Goal: Task Accomplishment & Management: Use online tool/utility

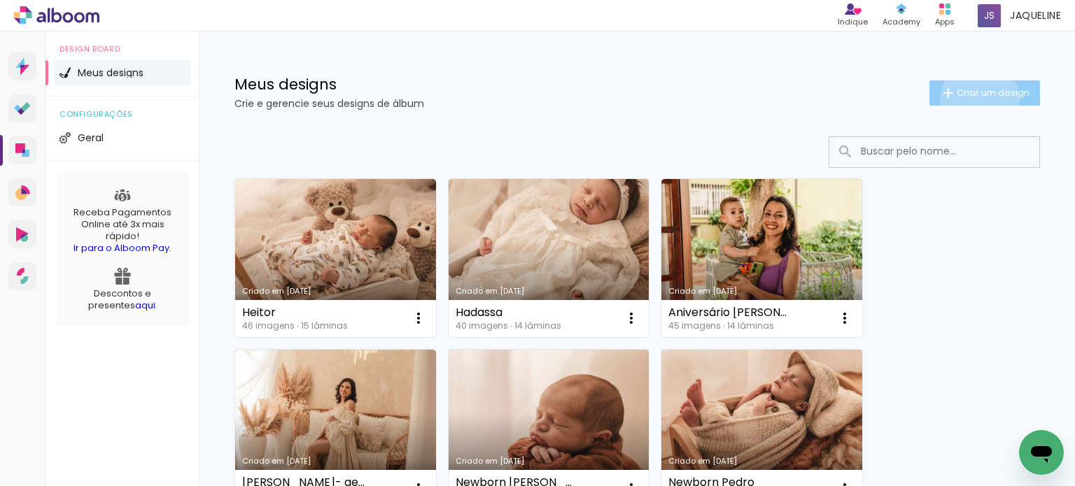
click at [966, 100] on paper-button "Criar um design" at bounding box center [984, 92] width 111 height 25
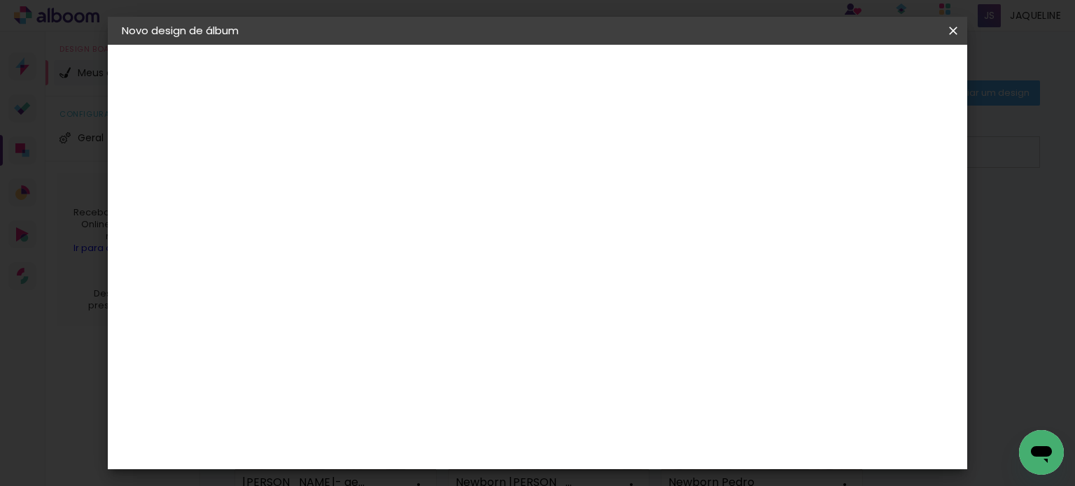
click at [351, 177] on input at bounding box center [351, 188] width 0 height 22
type input "Yascara"
type paper-input "Yascara"
click at [0, 0] on slot "Avançar" at bounding box center [0, 0] width 0 height 0
click at [612, 211] on paper-item "Tamanho Livre" at bounding box center [545, 212] width 134 height 31
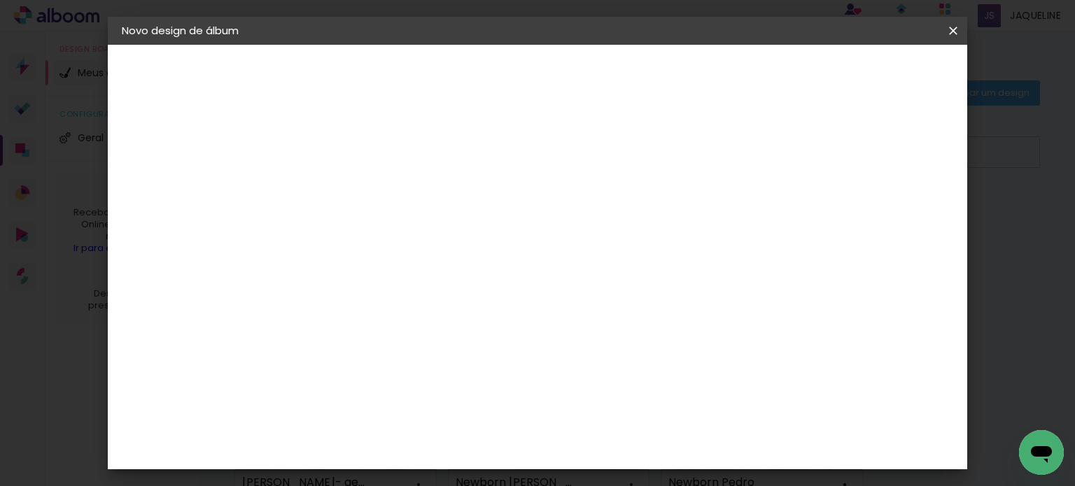
click at [0, 0] on slot "Avançar" at bounding box center [0, 0] width 0 height 0
click at [318, 255] on input "30" at bounding box center [306, 254] width 36 height 21
type input "20"
type paper-input "20"
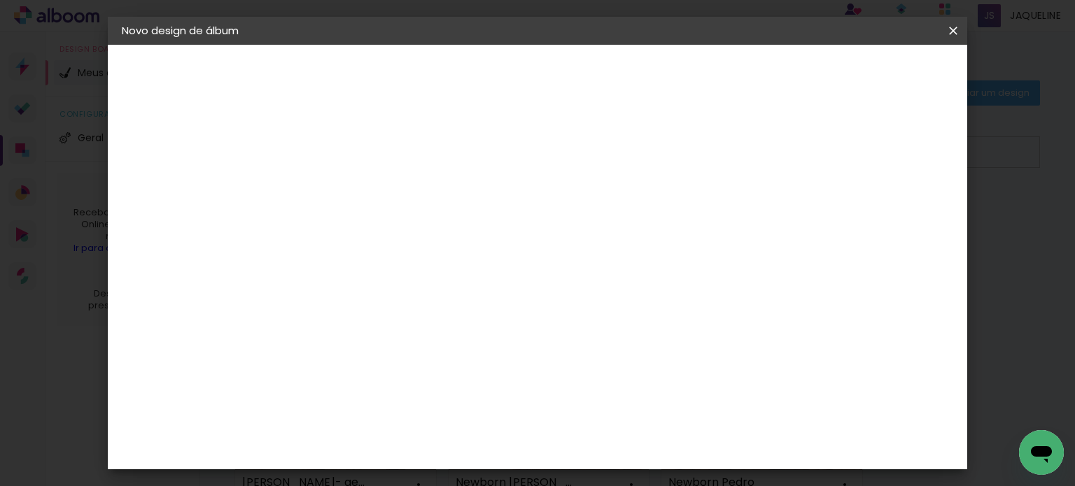
scroll to position [160, 0]
click at [627, 442] on input "60" at bounding box center [615, 446] width 36 height 21
type input "40"
type paper-input "40"
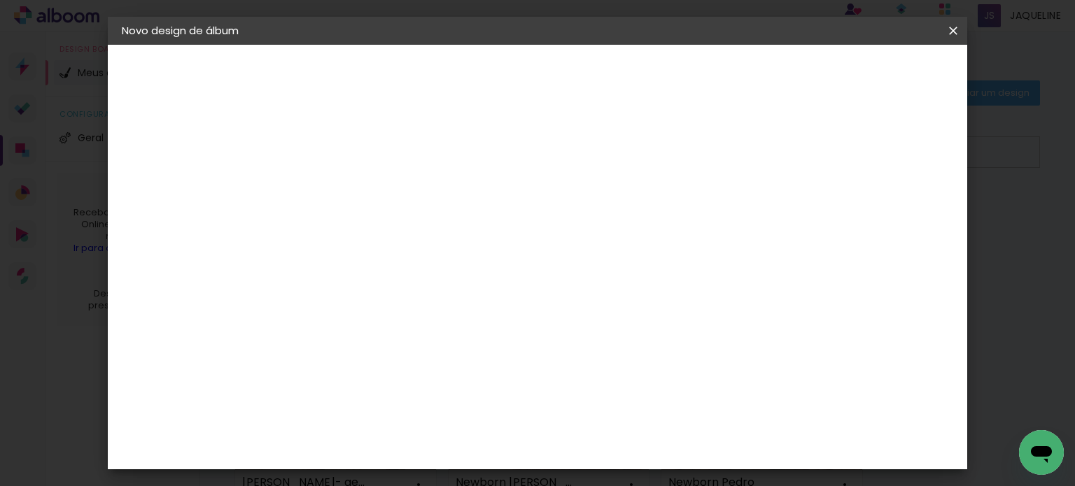
type input "1"
type paper-input "1"
click at [356, 166] on input "1" at bounding box center [341, 160] width 48 height 17
click at [880, 83] on paper-button "Iniciar design" at bounding box center [834, 74] width 92 height 24
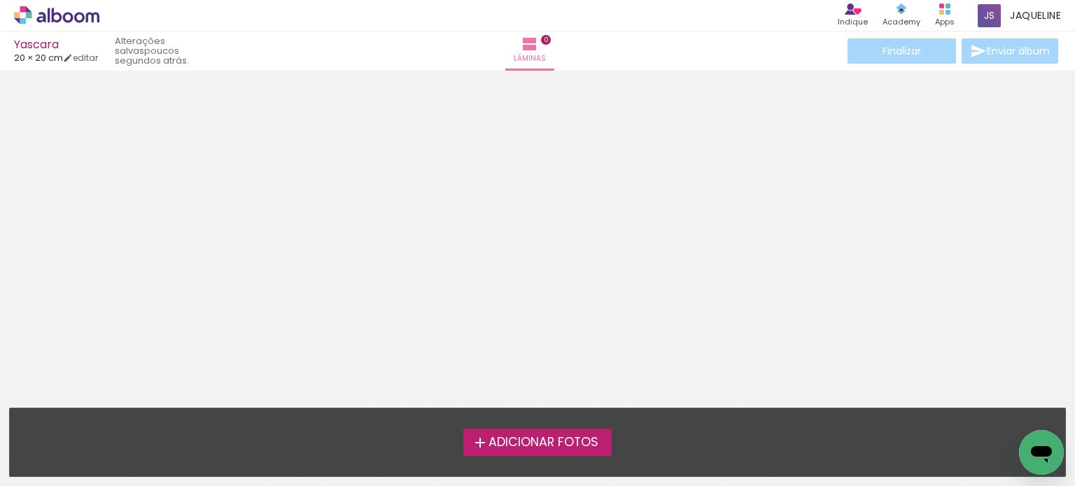
click at [509, 437] on span "Adicionar Fotos" at bounding box center [543, 443] width 110 height 13
click at [0, 0] on input "file" at bounding box center [0, 0] width 0 height 0
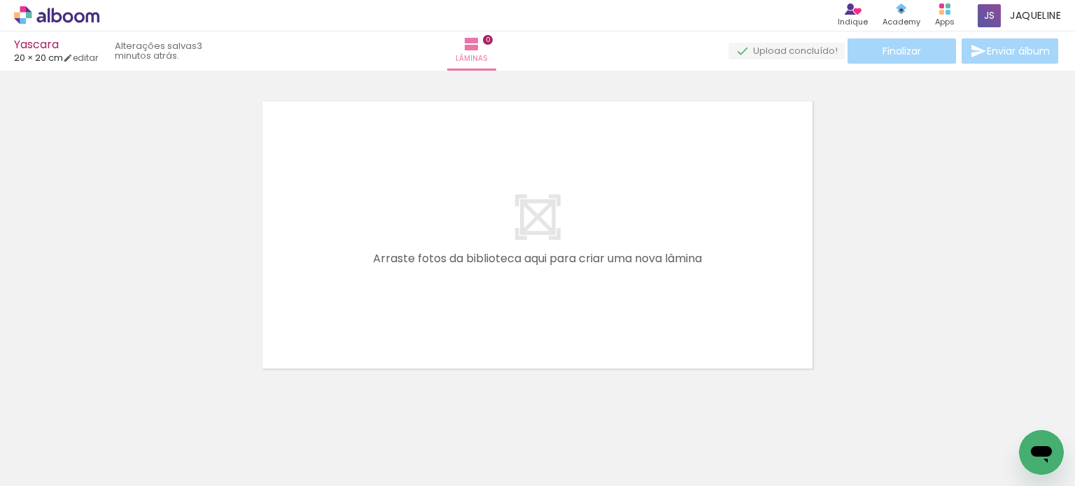
scroll to position [0, 666]
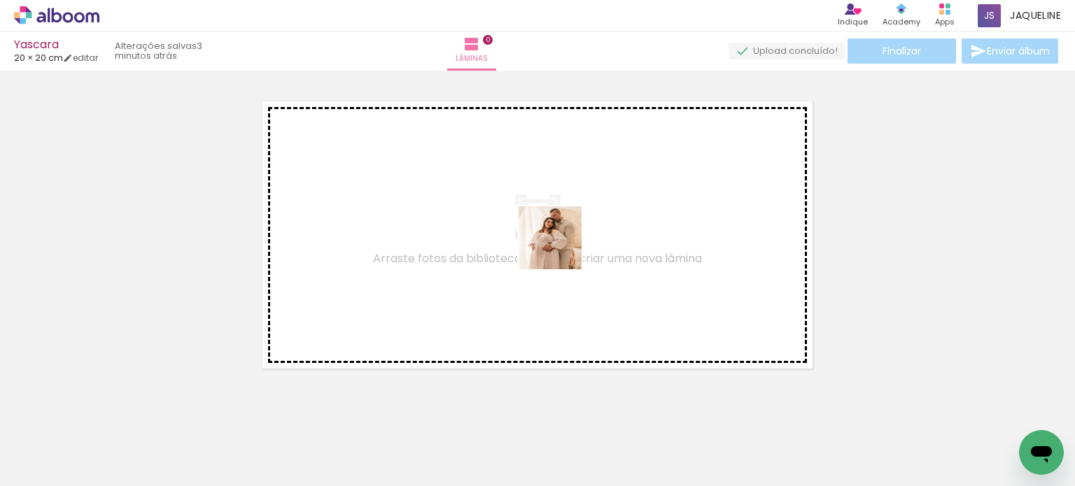
drag, startPoint x: 789, startPoint y: 437, endPoint x: 561, endPoint y: 248, distance: 295.8
click at [561, 248] on quentale-workspace at bounding box center [537, 243] width 1075 height 486
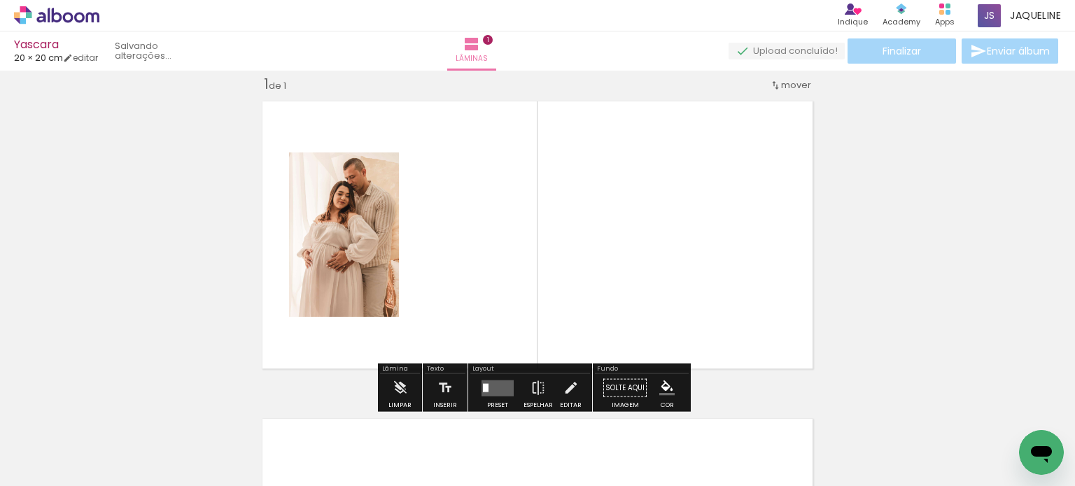
scroll to position [17, 0]
click at [502, 390] on quentale-layouter at bounding box center [497, 388] width 32 height 16
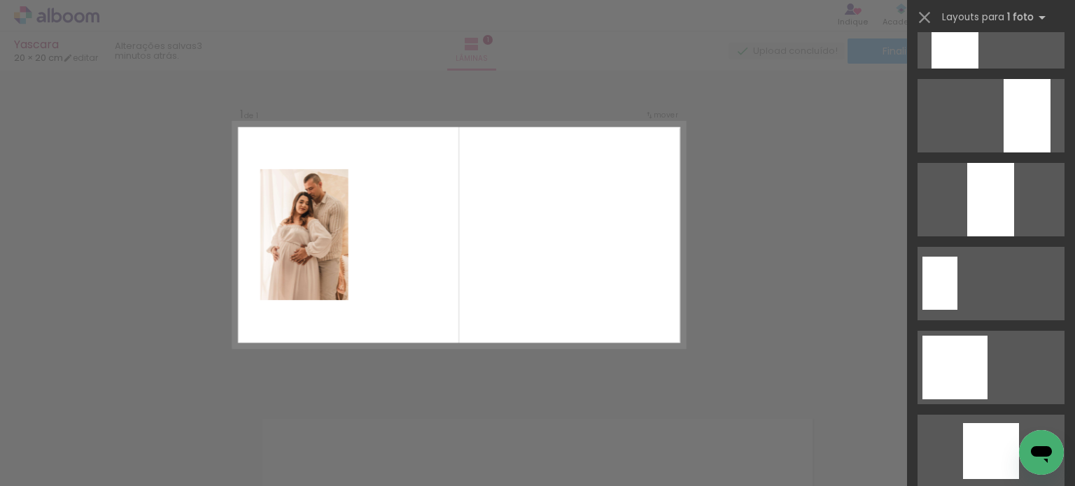
scroll to position [417, 0]
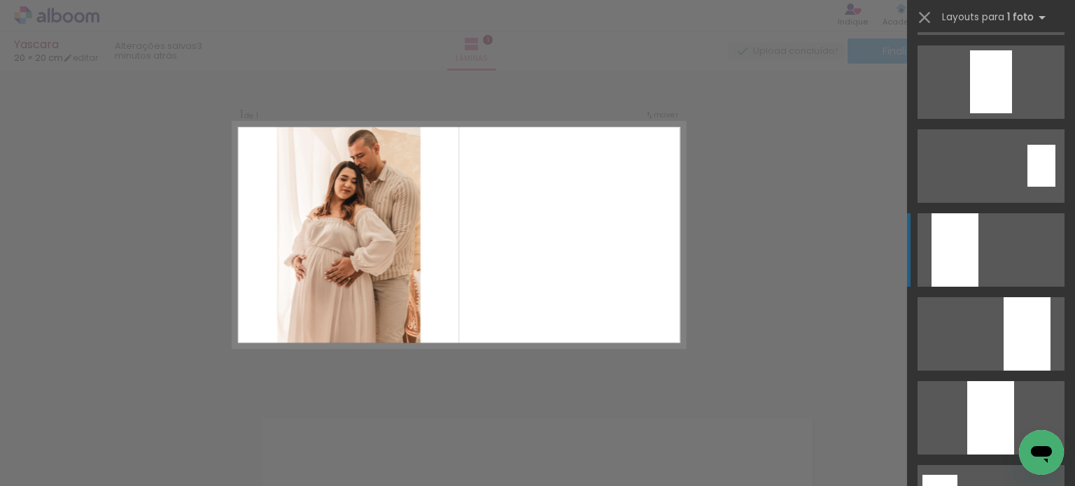
click at [956, 256] on div at bounding box center [954, 249] width 47 height 73
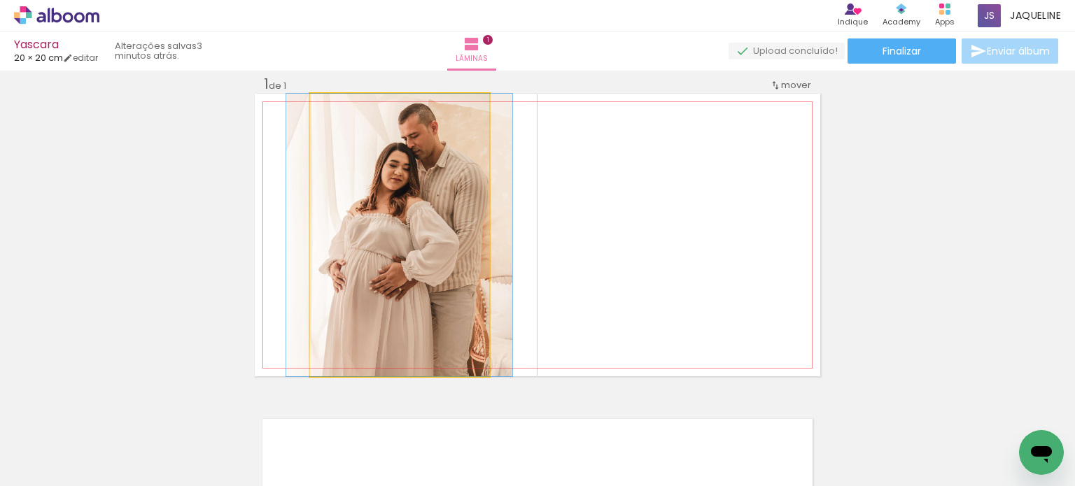
click at [434, 225] on quentale-photo at bounding box center [399, 235] width 179 height 283
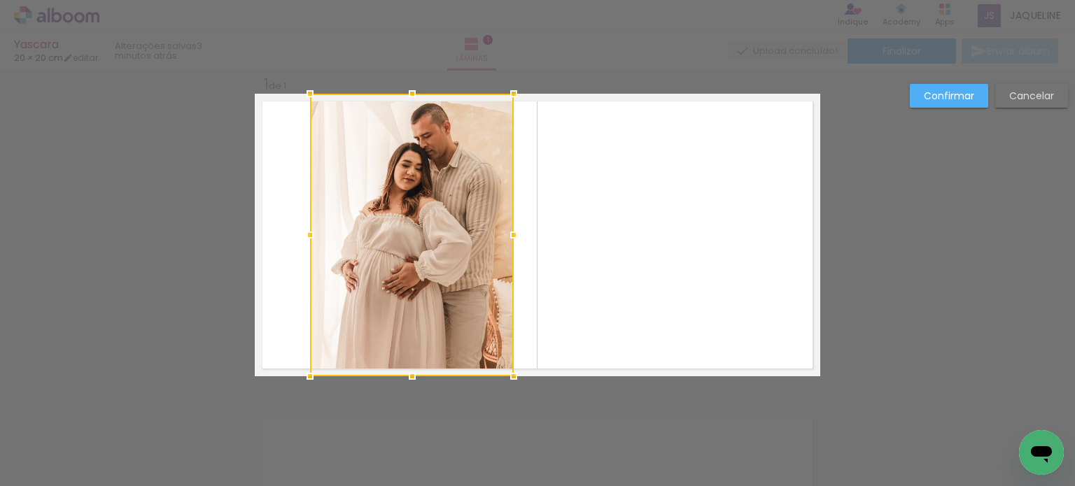
drag, startPoint x: 486, startPoint y: 230, endPoint x: 511, endPoint y: 231, distance: 24.5
click at [511, 231] on div at bounding box center [514, 235] width 28 height 28
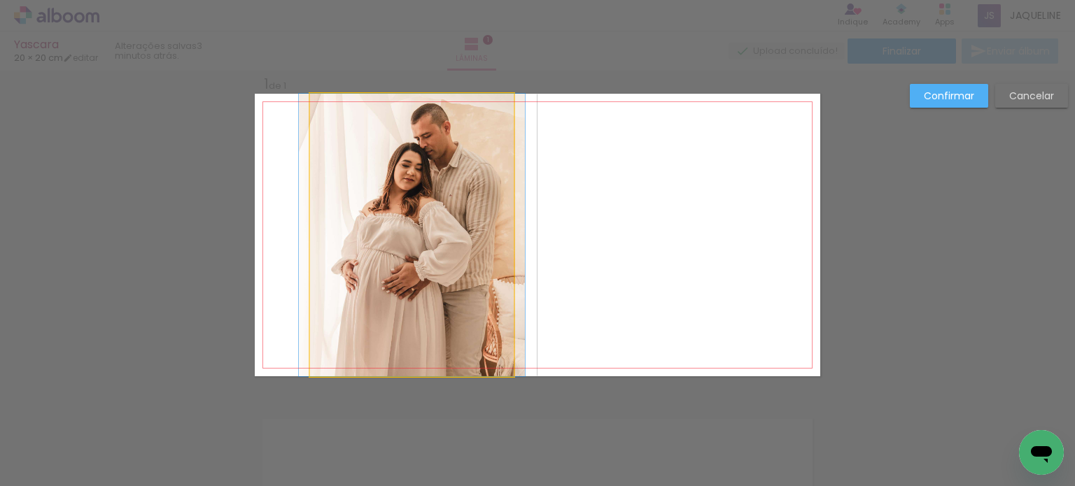
click at [324, 260] on quentale-photo at bounding box center [412, 235] width 204 height 283
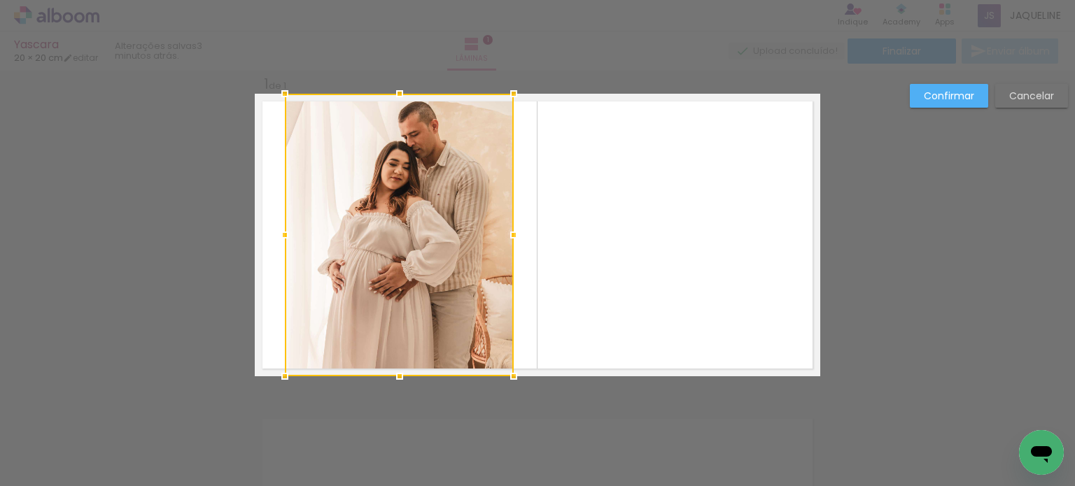
drag, startPoint x: 304, startPoint y: 234, endPoint x: 279, endPoint y: 238, distance: 25.4
click at [279, 238] on div at bounding box center [285, 235] width 28 height 28
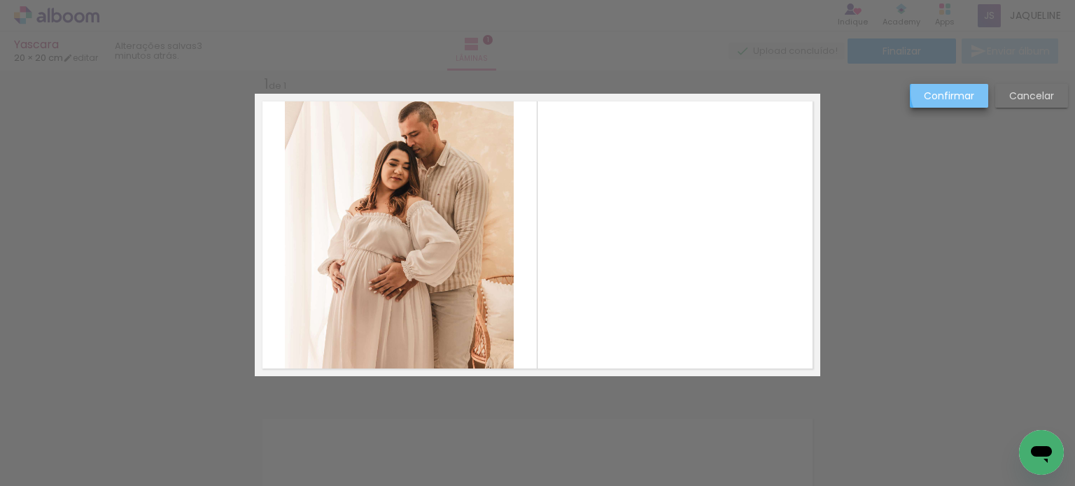
click at [0, 0] on slot "Confirmar" at bounding box center [0, 0] width 0 height 0
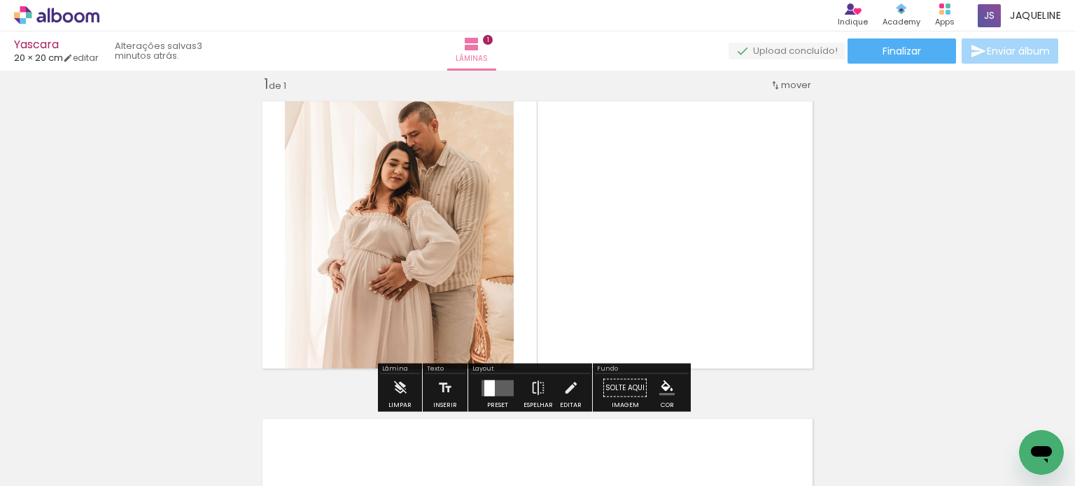
scroll to position [0, 0]
drag, startPoint x: 1063, startPoint y: 210, endPoint x: 1071, endPoint y: 227, distance: 19.1
click at [1071, 227] on div "Inserir lâmina 1 de 1 Confirmar Cancelar" at bounding box center [537, 279] width 1075 height 416
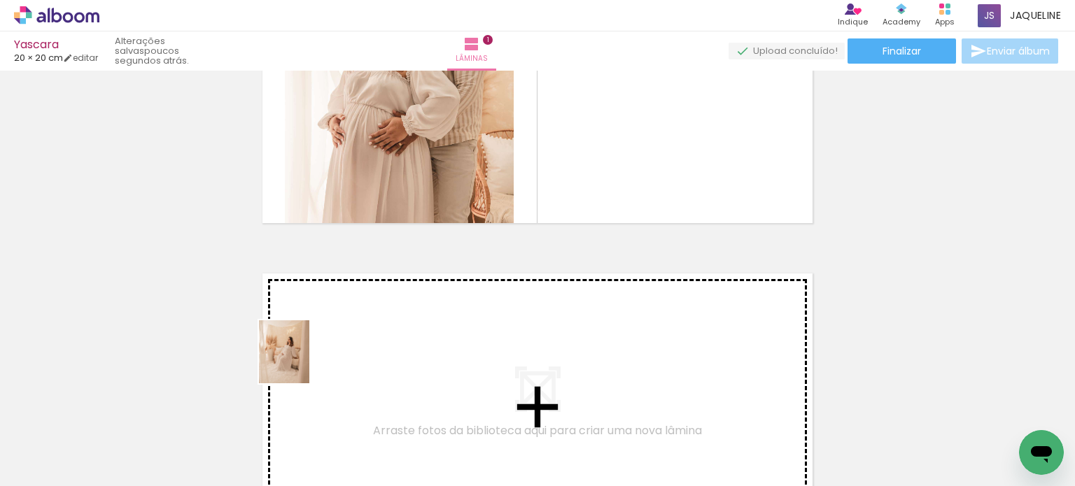
drag, startPoint x: 132, startPoint y: 437, endPoint x: 301, endPoint y: 362, distance: 185.2
click at [301, 362] on quentale-workspace at bounding box center [537, 243] width 1075 height 486
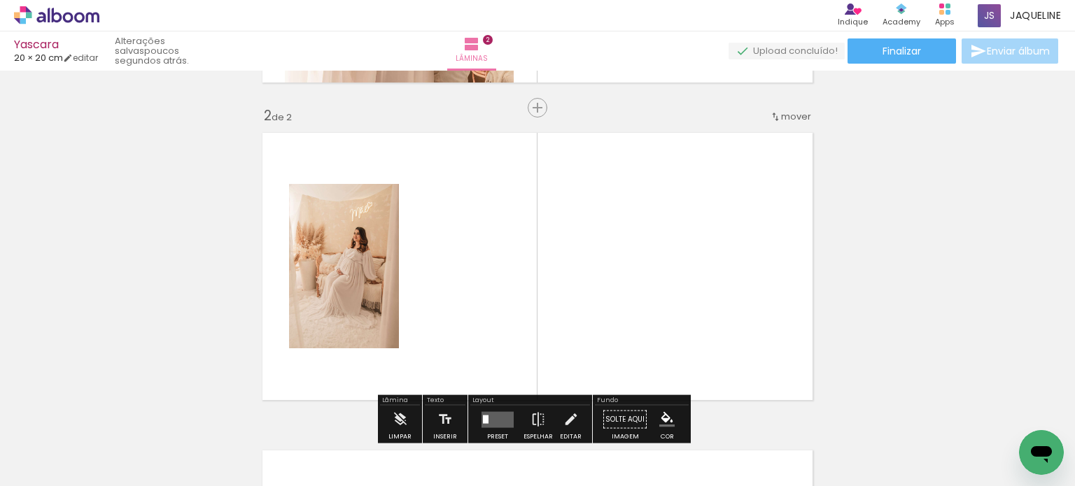
scroll to position [335, 0]
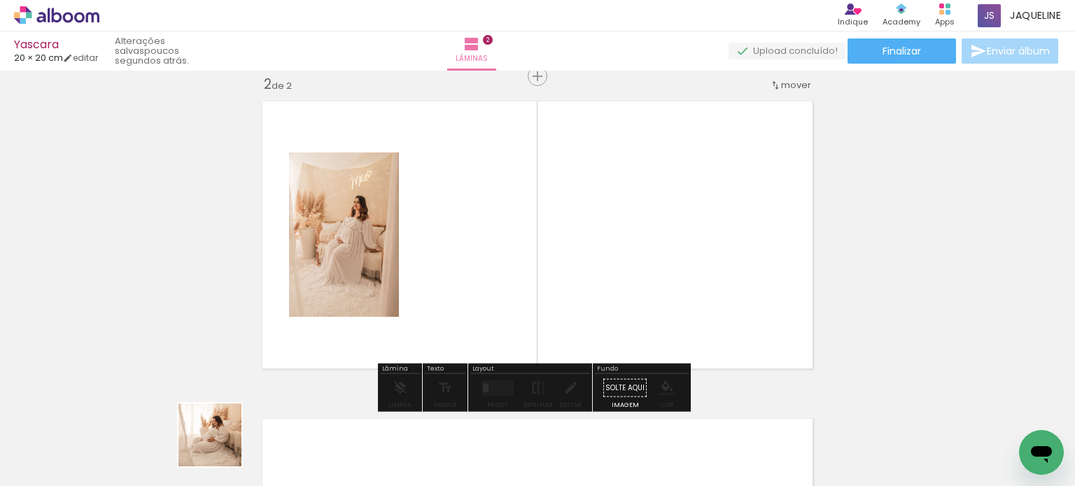
drag, startPoint x: 213, startPoint y: 451, endPoint x: 462, endPoint y: 286, distance: 298.9
click at [462, 286] on quentale-workspace at bounding box center [537, 243] width 1075 height 486
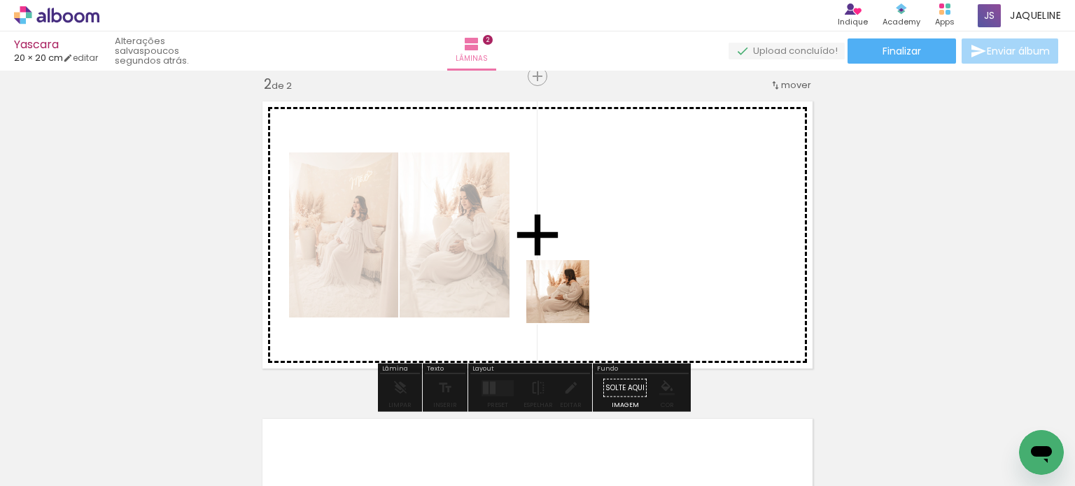
drag, startPoint x: 385, startPoint y: 456, endPoint x: 669, endPoint y: 225, distance: 366.1
click at [669, 225] on quentale-workspace at bounding box center [537, 243] width 1075 height 486
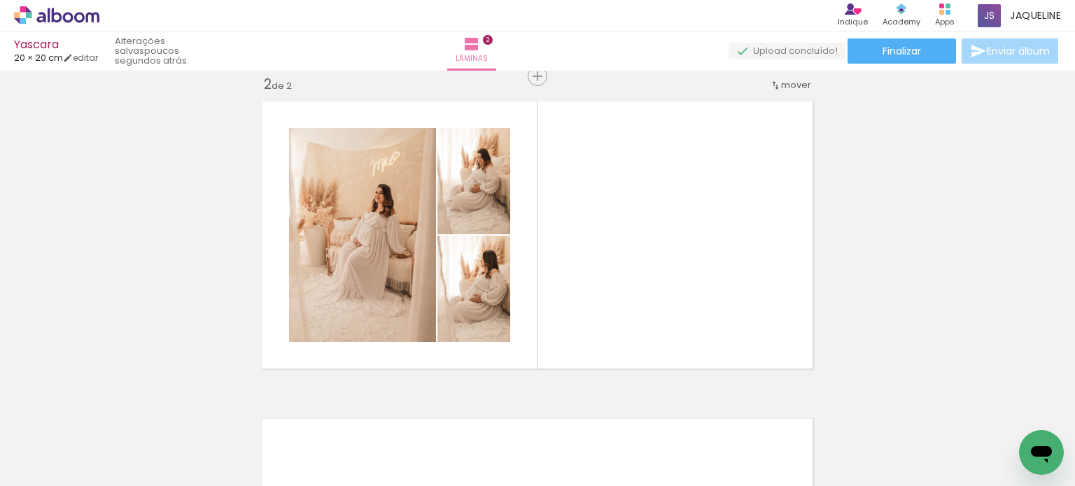
drag, startPoint x: 702, startPoint y: 467, endPoint x: 704, endPoint y: 280, distance: 187.5
click at [704, 280] on quentale-workspace at bounding box center [537, 243] width 1075 height 486
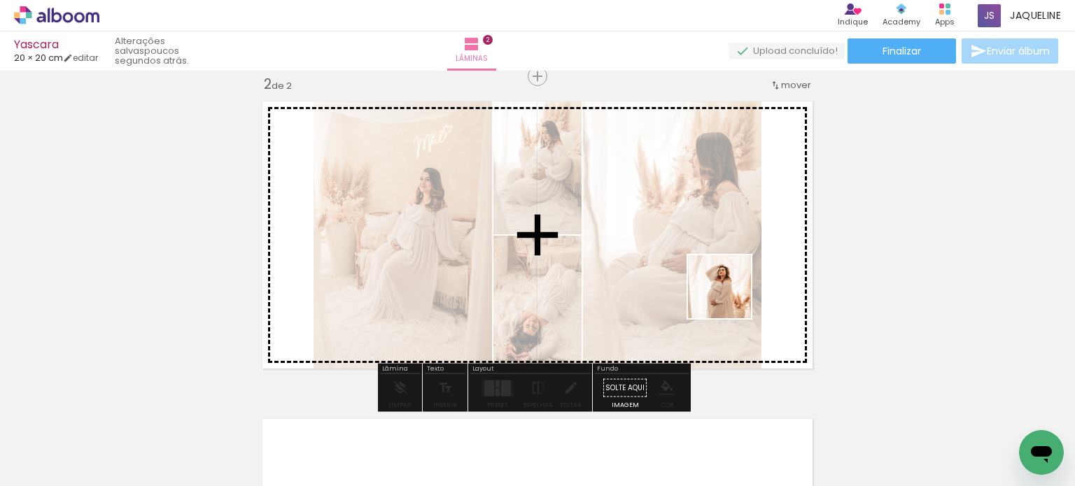
drag, startPoint x: 777, startPoint y: 448, endPoint x: 724, endPoint y: 279, distance: 176.6
click at [724, 279] on quentale-workspace at bounding box center [537, 243] width 1075 height 486
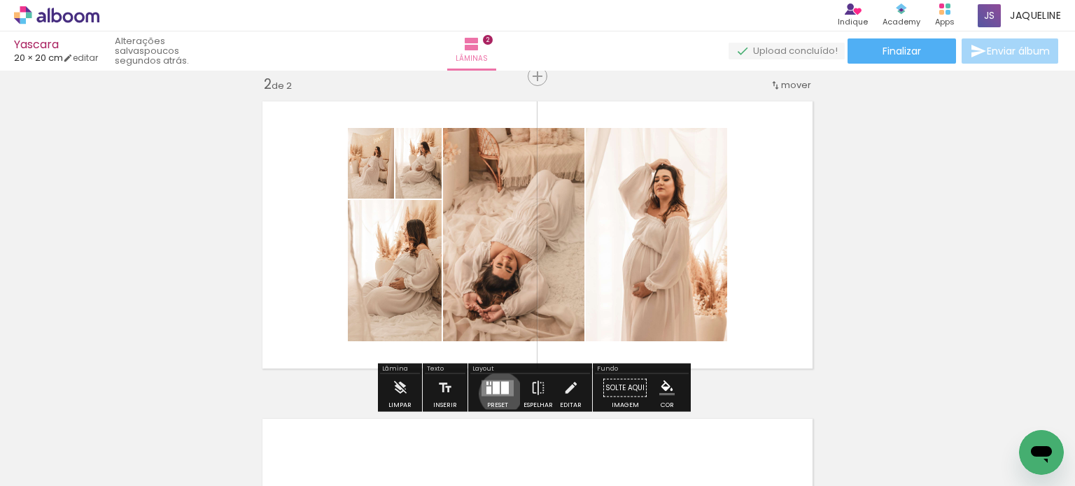
click at [501, 393] on div at bounding box center [505, 387] width 8 height 13
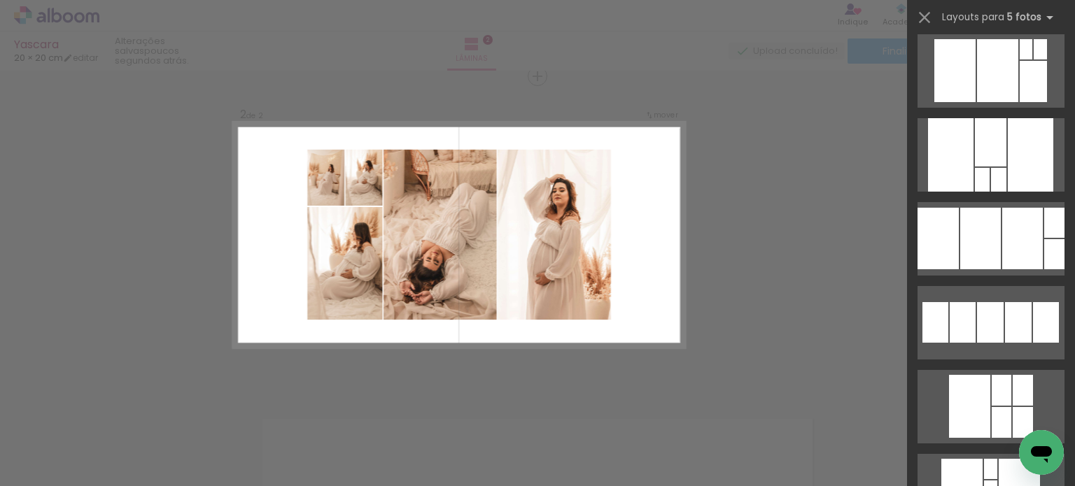
scroll to position [481, 0]
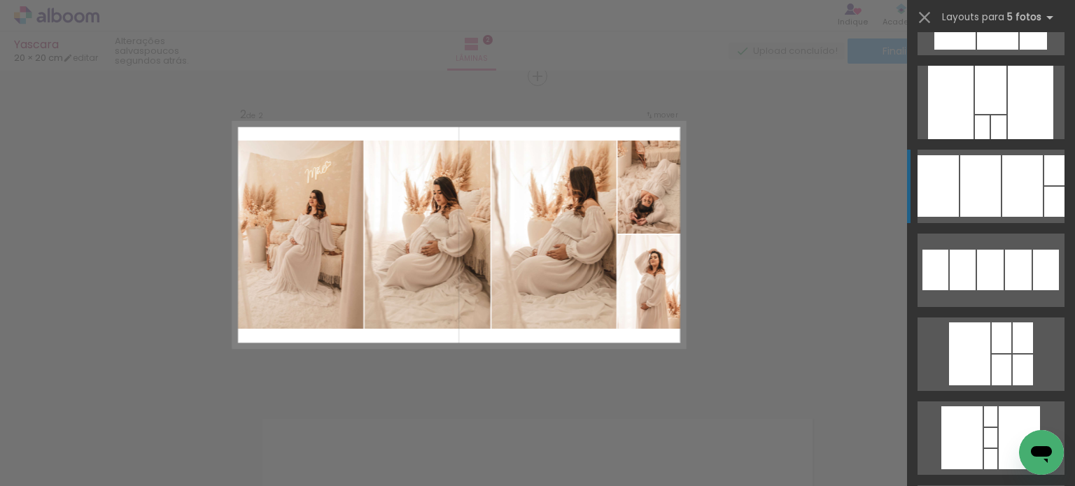
click at [1011, 173] on div at bounding box center [1022, 186] width 41 height 62
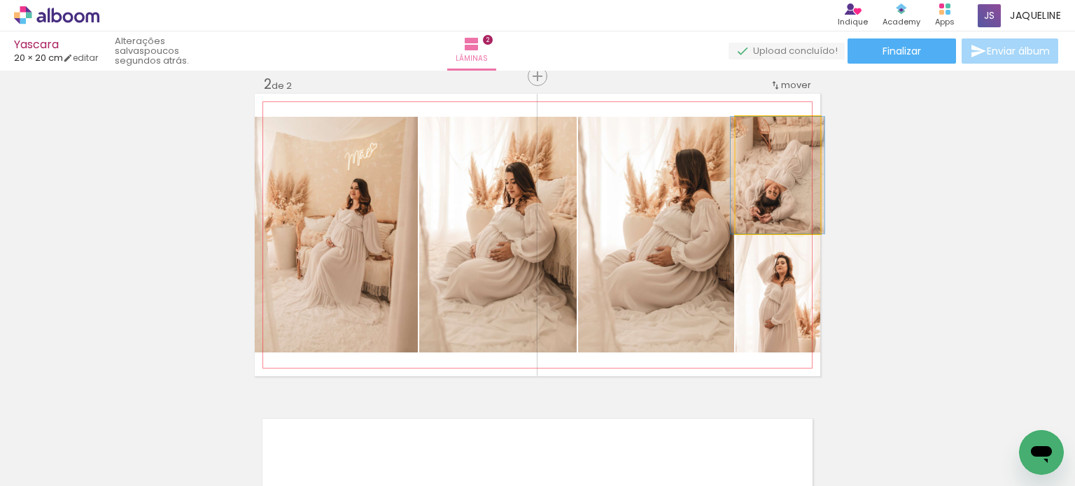
drag, startPoint x: 754, startPoint y: 193, endPoint x: 497, endPoint y: 265, distance: 266.7
click at [0, 0] on slot at bounding box center [0, 0] width 0 height 0
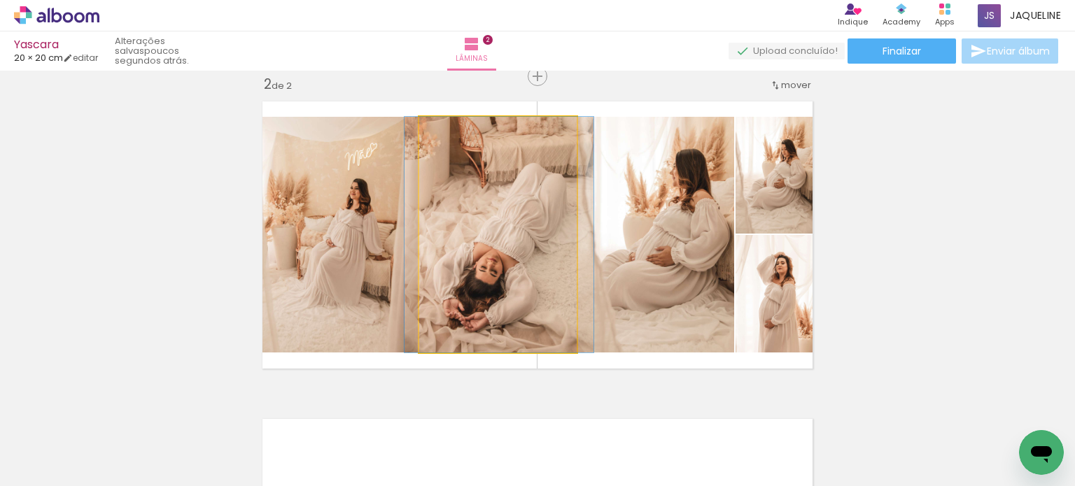
drag, startPoint x: 460, startPoint y: 272, endPoint x: 461, endPoint y: 265, distance: 7.1
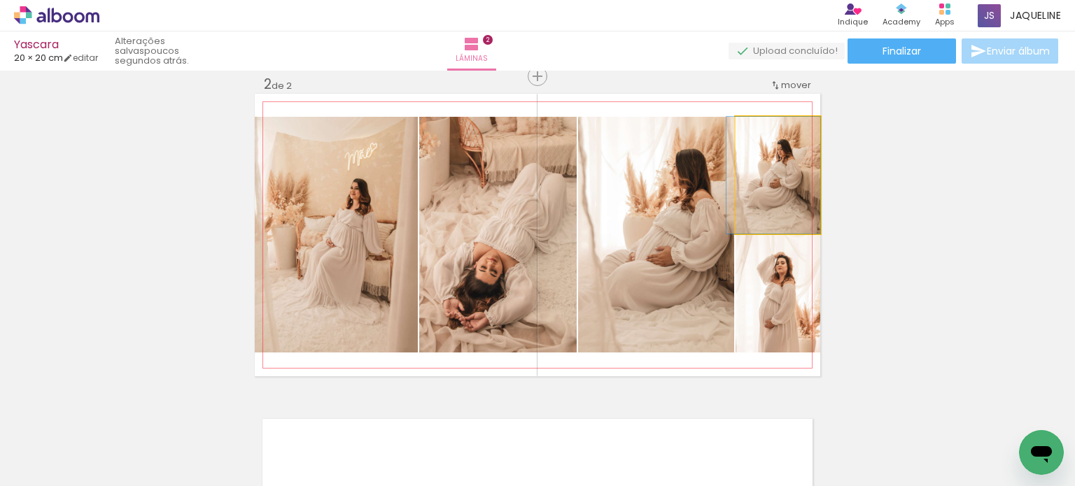
drag, startPoint x: 775, startPoint y: 192, endPoint x: 765, endPoint y: 201, distance: 13.4
click at [765, 201] on quentale-photo at bounding box center [777, 175] width 85 height 117
drag, startPoint x: 764, startPoint y: 206, endPoint x: 747, endPoint y: 223, distance: 23.3
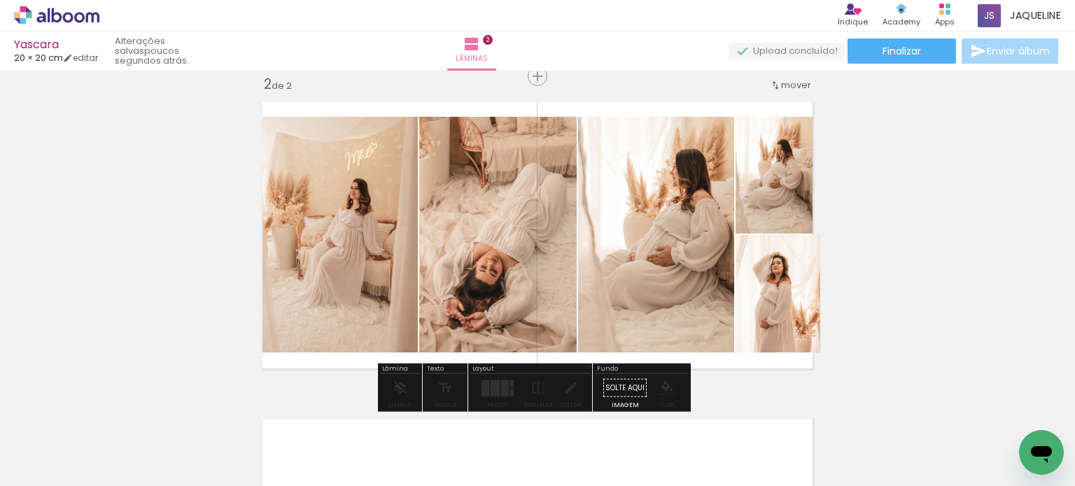
drag, startPoint x: 785, startPoint y: 293, endPoint x: 711, endPoint y: 274, distance: 76.5
click at [0, 0] on slot at bounding box center [0, 0] width 0 height 0
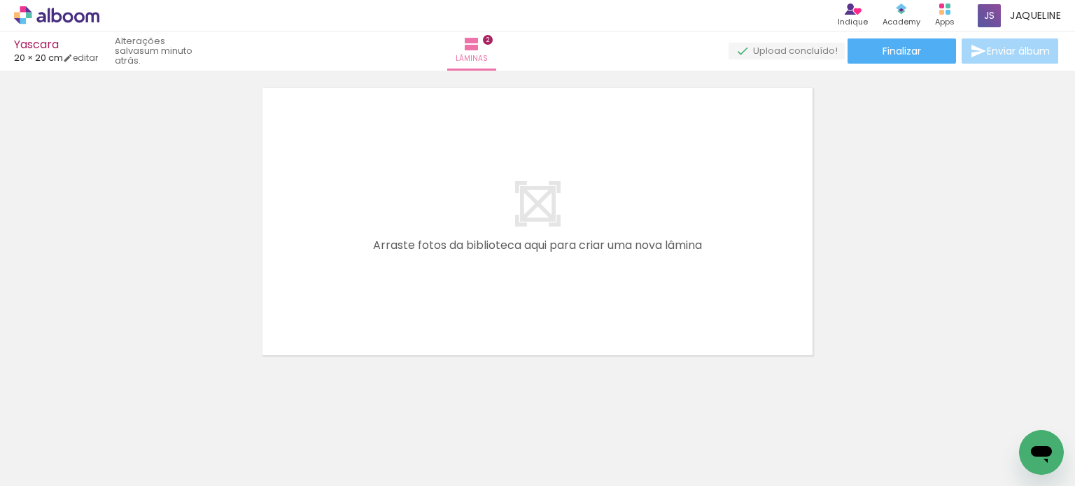
scroll to position [679, 0]
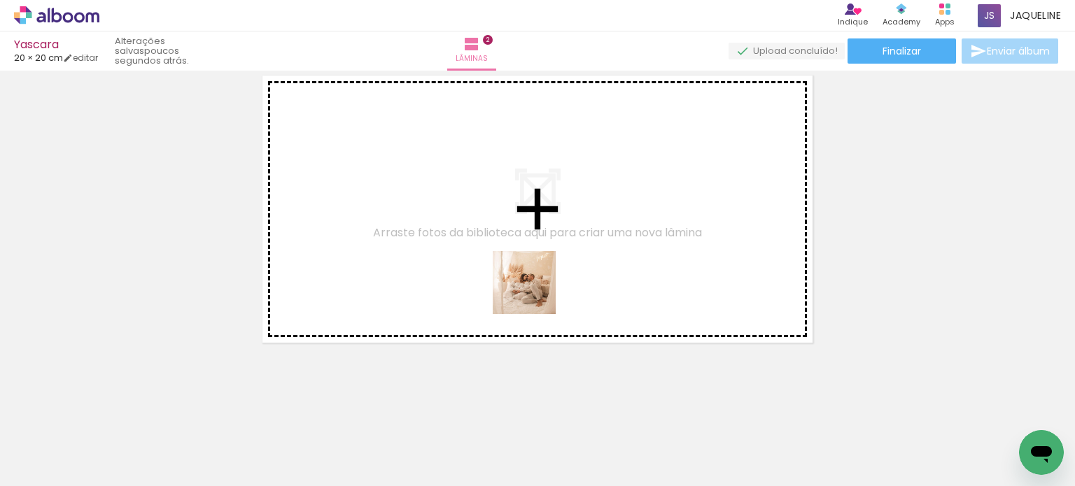
drag, startPoint x: 479, startPoint y: 447, endPoint x: 551, endPoint y: 266, distance: 195.3
click at [551, 266] on quentale-workspace at bounding box center [537, 243] width 1075 height 486
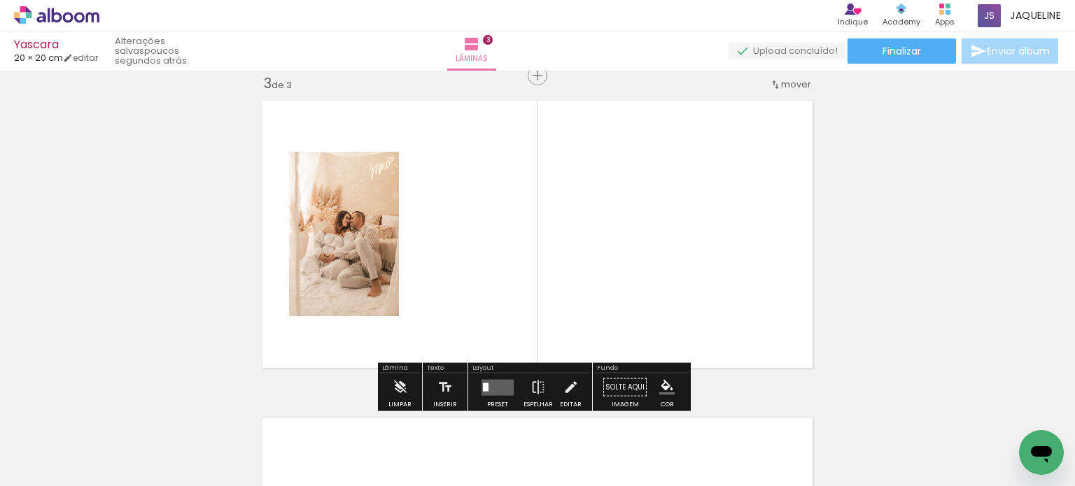
scroll to position [653, 0]
drag, startPoint x: 542, startPoint y: 449, endPoint x: 574, endPoint y: 283, distance: 168.8
click at [574, 283] on quentale-workspace at bounding box center [537, 243] width 1075 height 486
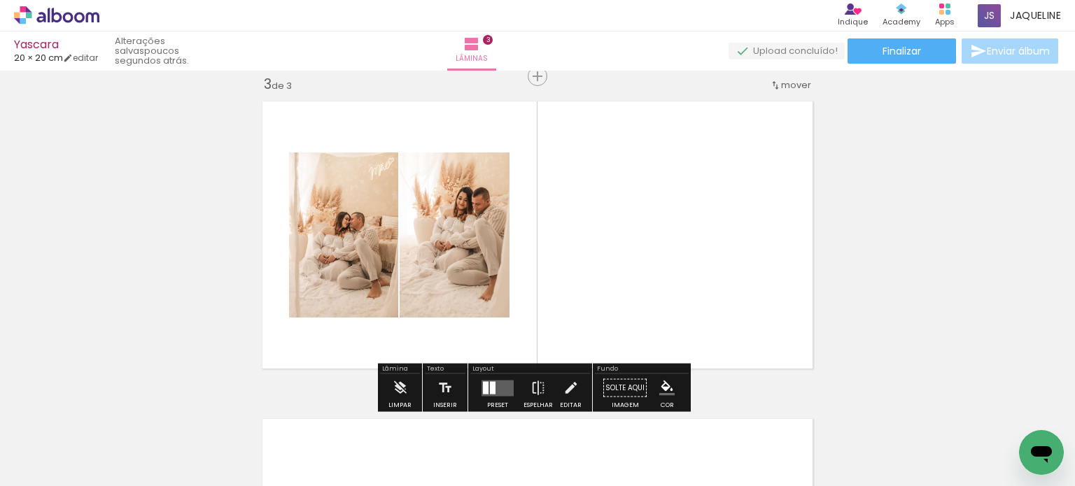
drag, startPoint x: 629, startPoint y: 436, endPoint x: 640, endPoint y: 268, distance: 168.3
click at [640, 268] on quentale-workspace at bounding box center [537, 243] width 1075 height 486
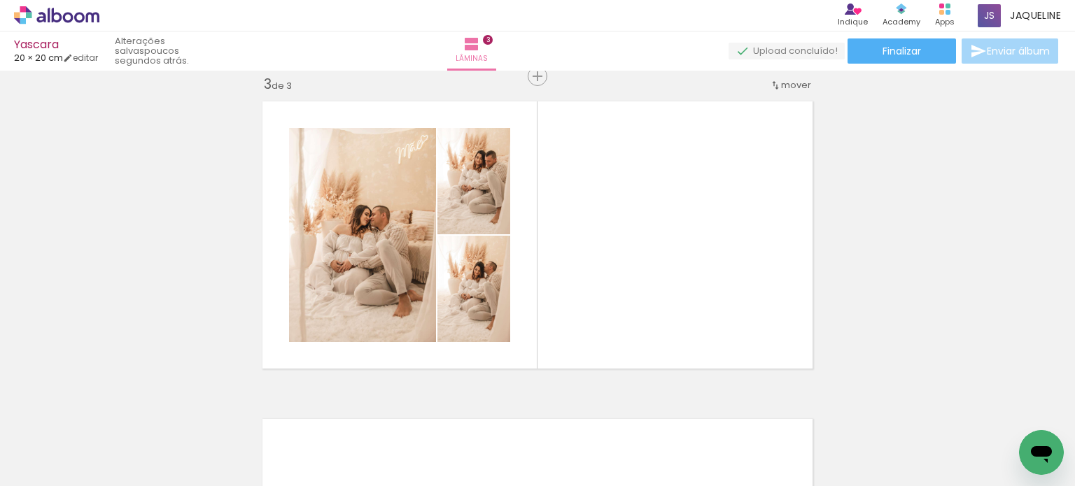
scroll to position [0, 380]
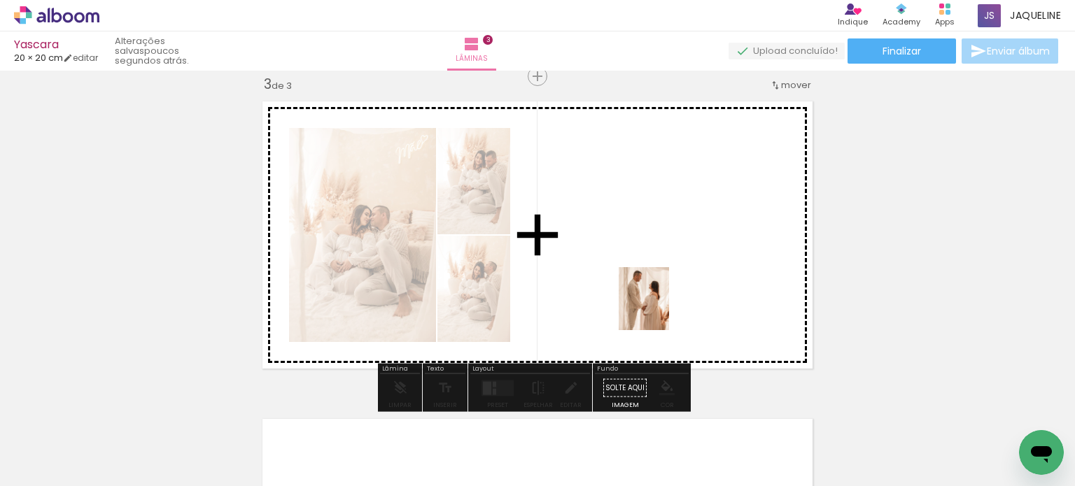
drag, startPoint x: 628, startPoint y: 451, endPoint x: 661, endPoint y: 309, distance: 145.1
click at [661, 309] on quentale-workspace at bounding box center [537, 243] width 1075 height 486
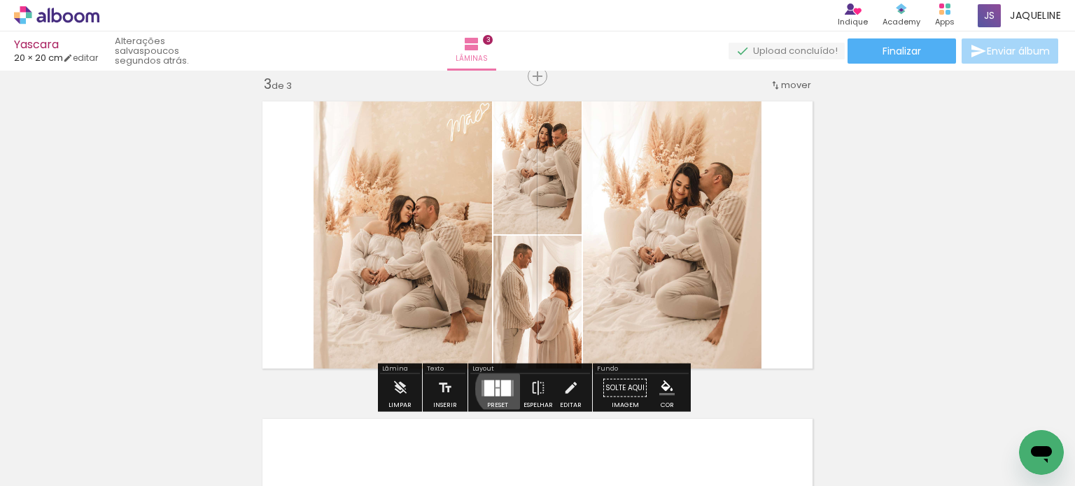
click at [501, 388] on div at bounding box center [506, 388] width 10 height 16
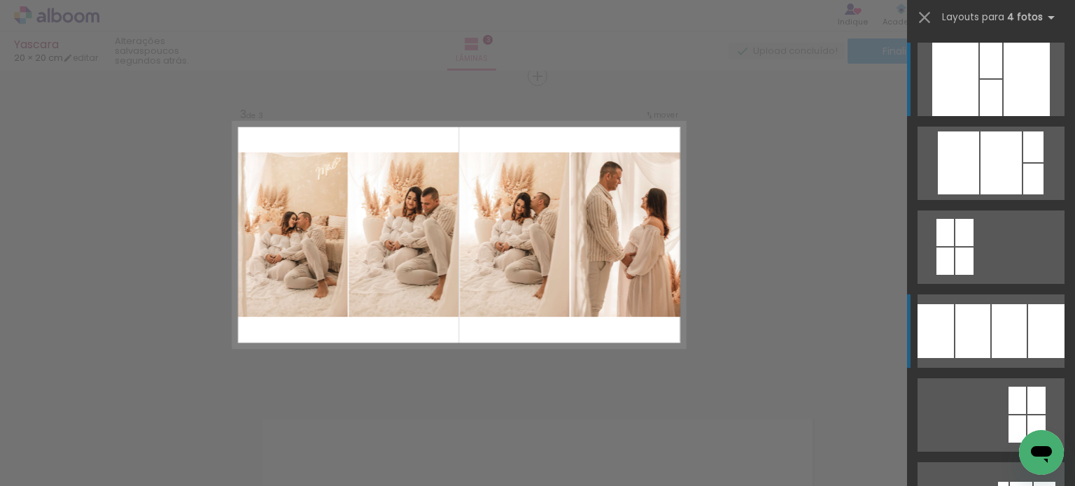
click at [1036, 333] on div at bounding box center [1046, 331] width 36 height 54
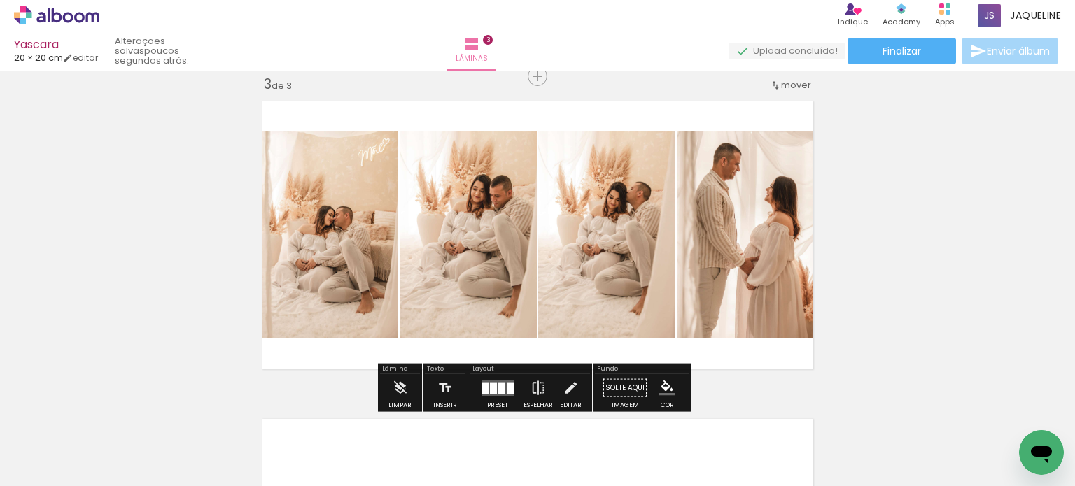
click at [761, 236] on quentale-photo at bounding box center [748, 235] width 143 height 206
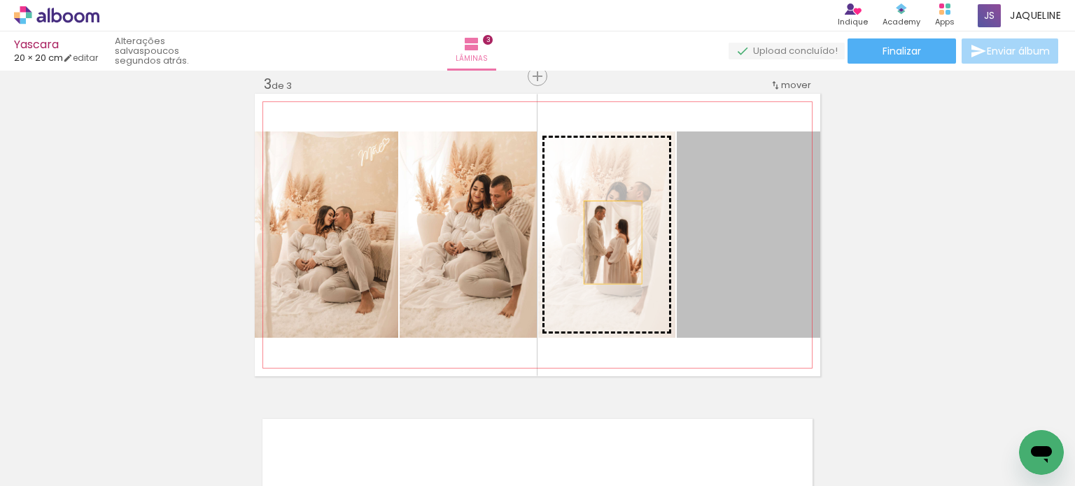
drag, startPoint x: 719, startPoint y: 242, endPoint x: 607, endPoint y: 242, distance: 111.3
click at [0, 0] on slot at bounding box center [0, 0] width 0 height 0
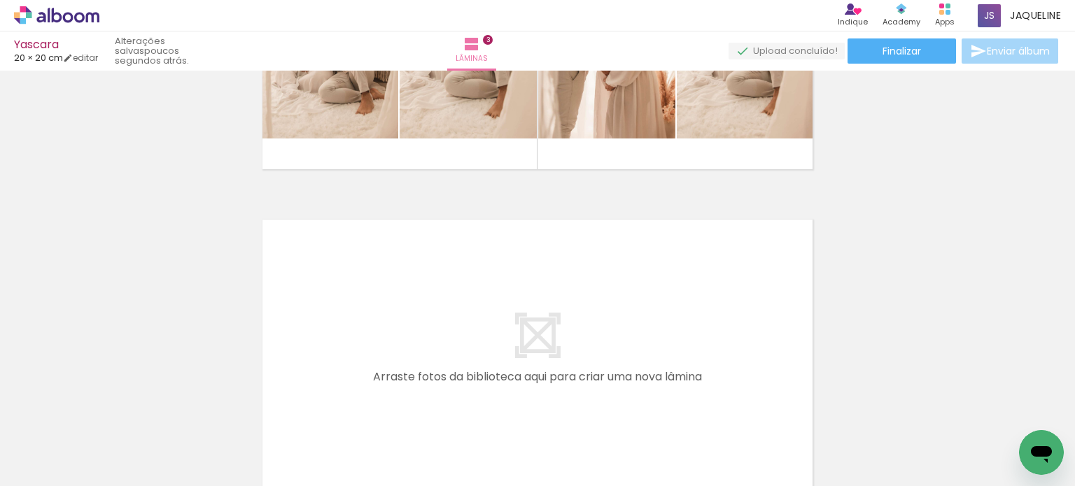
scroll to position [860, 0]
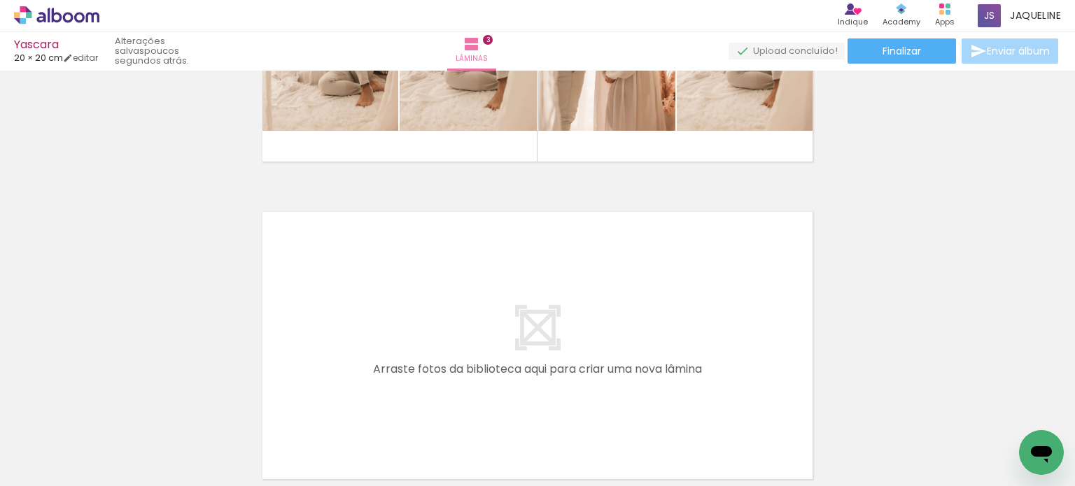
drag, startPoint x: 462, startPoint y: 453, endPoint x: 563, endPoint y: 335, distance: 154.8
click at [563, 335] on quentale-workspace at bounding box center [537, 243] width 1075 height 486
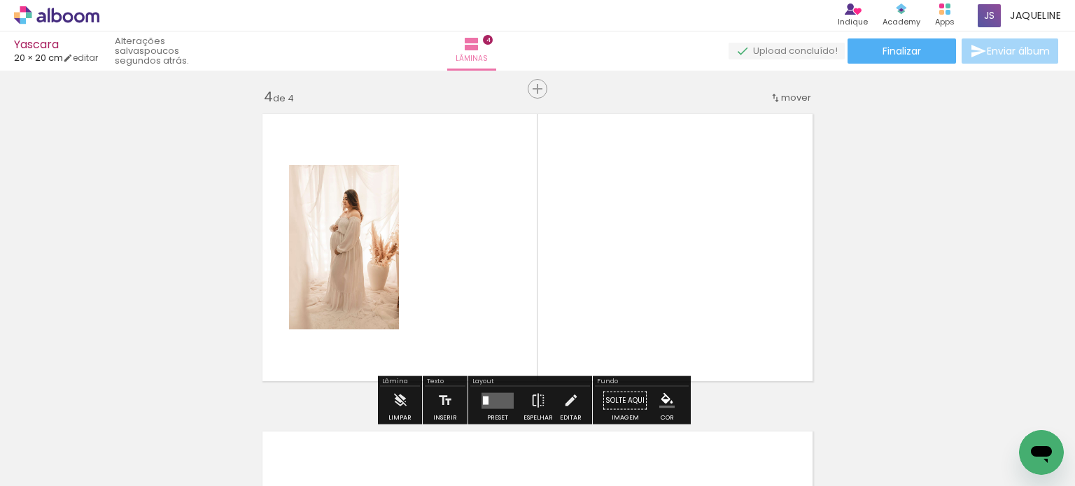
scroll to position [971, 0]
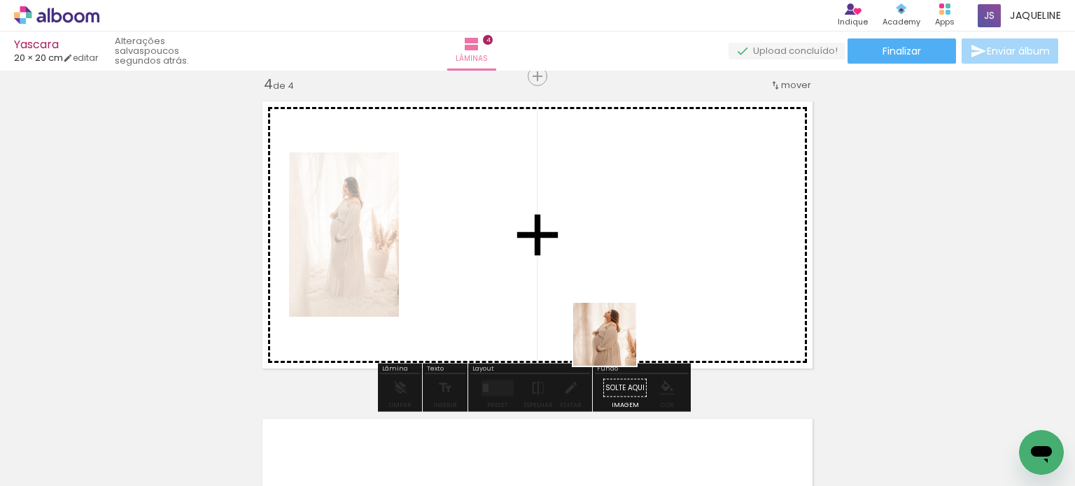
drag, startPoint x: 568, startPoint y: 438, endPoint x: 619, endPoint y: 339, distance: 112.0
click at [619, 339] on quentale-workspace at bounding box center [537, 243] width 1075 height 486
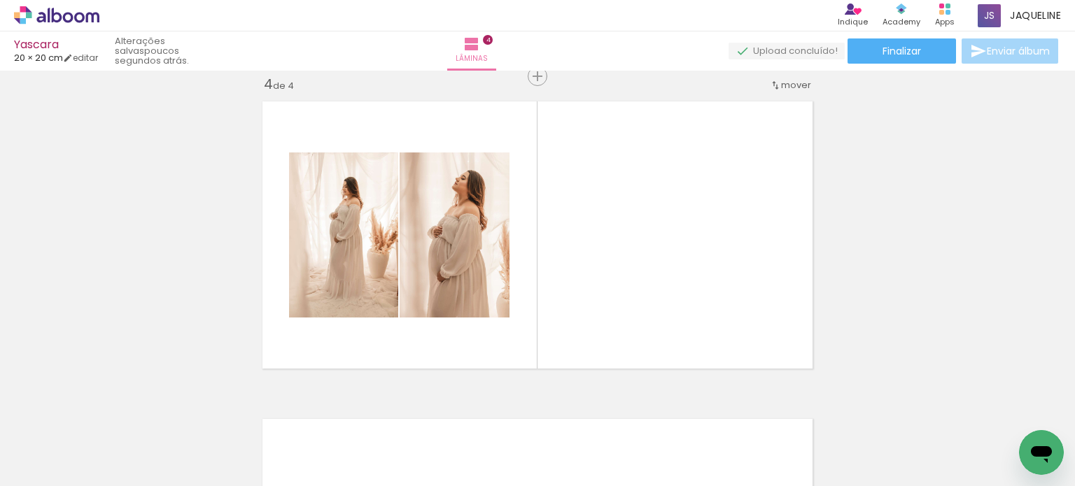
scroll to position [0, 875]
drag, startPoint x: 528, startPoint y: 446, endPoint x: 610, endPoint y: 279, distance: 185.9
click at [610, 279] on quentale-workspace at bounding box center [537, 243] width 1075 height 486
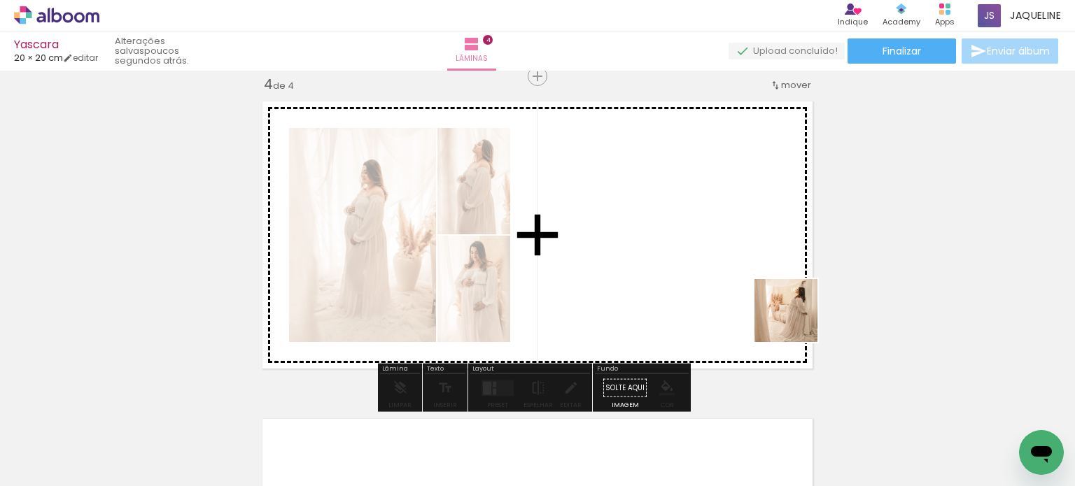
drag, startPoint x: 854, startPoint y: 442, endPoint x: 747, endPoint y: 246, distance: 223.3
click at [747, 246] on quentale-workspace at bounding box center [537, 243] width 1075 height 486
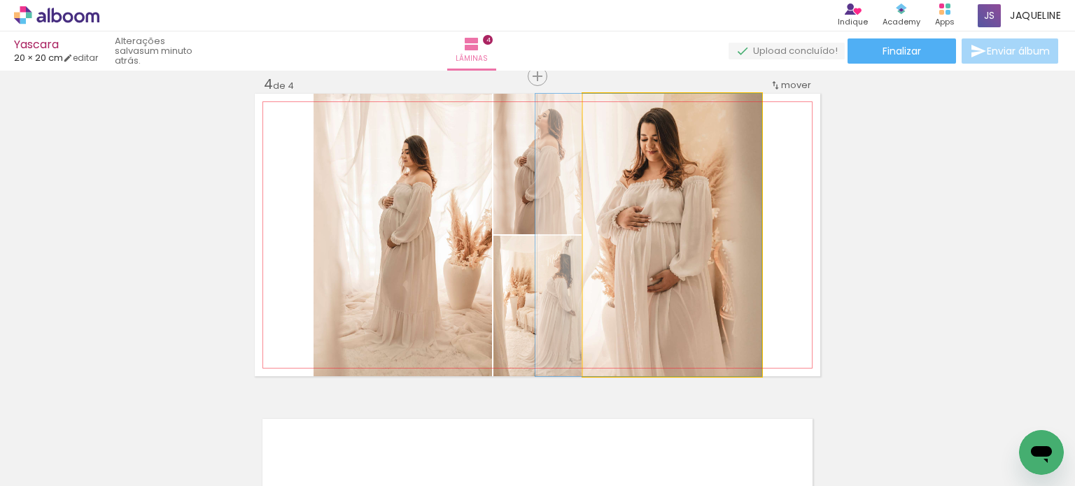
drag, startPoint x: 679, startPoint y: 294, endPoint x: 572, endPoint y: 322, distance: 110.7
click at [0, 0] on slot at bounding box center [0, 0] width 0 height 0
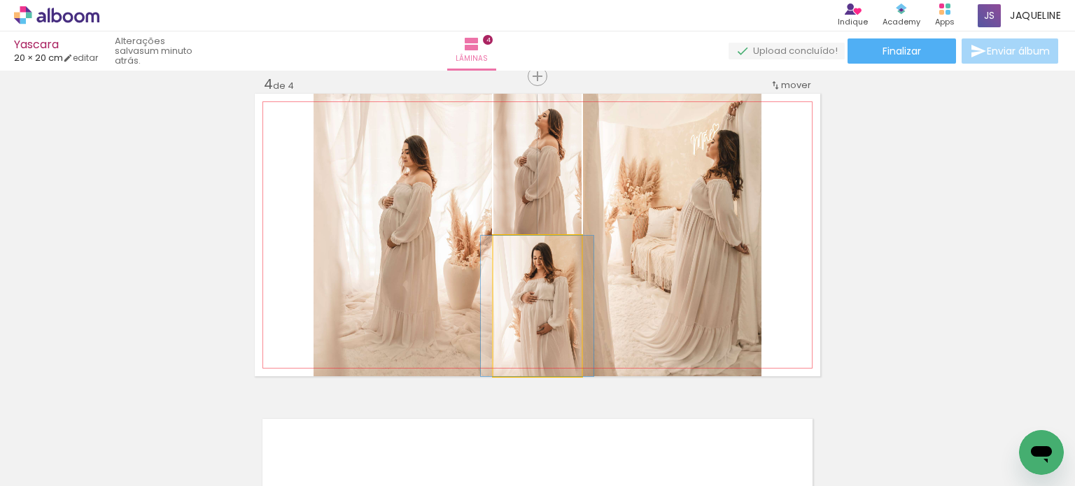
drag, startPoint x: 554, startPoint y: 302, endPoint x: 700, endPoint y: 245, distance: 156.8
click at [0, 0] on slot at bounding box center [0, 0] width 0 height 0
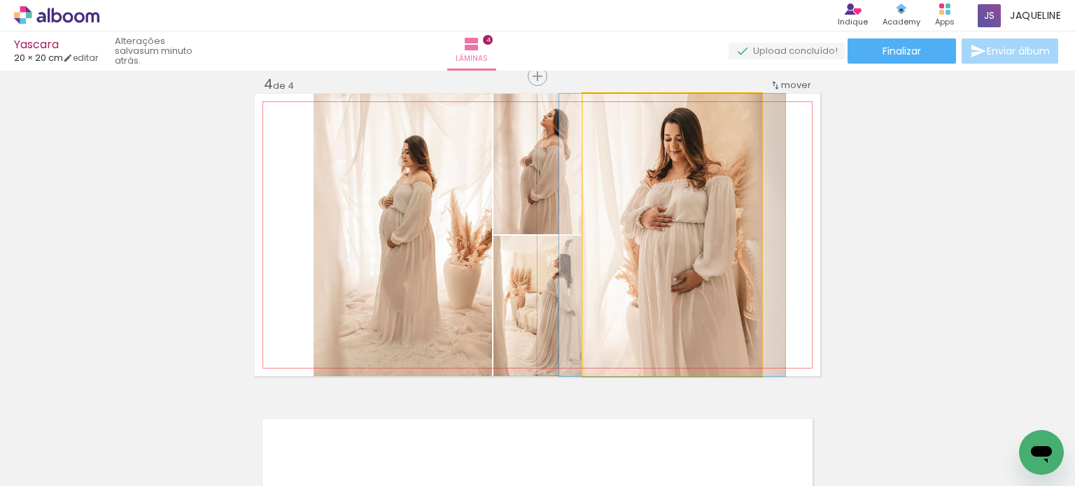
drag, startPoint x: 579, startPoint y: 311, endPoint x: 456, endPoint y: 258, distance: 134.8
click at [0, 0] on slot at bounding box center [0, 0] width 0 height 0
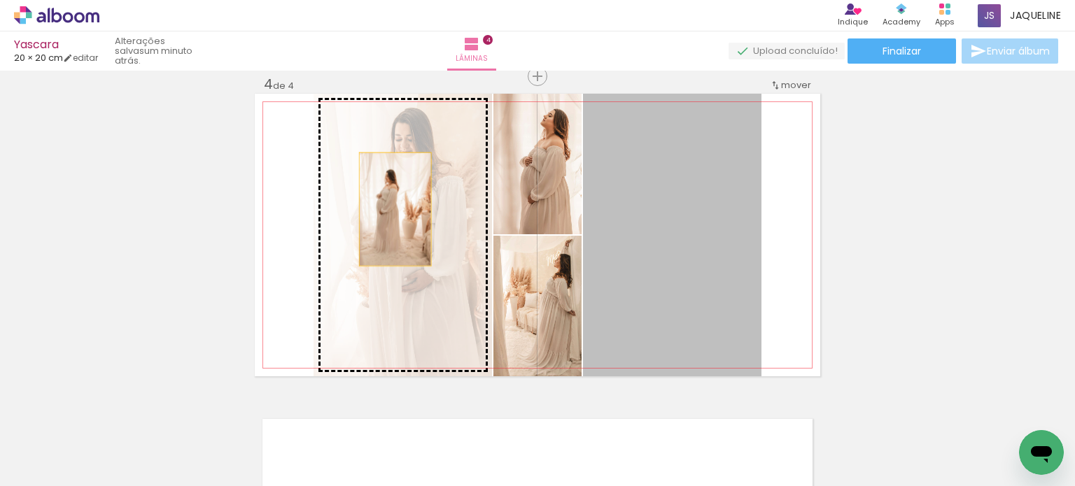
drag, startPoint x: 692, startPoint y: 248, endPoint x: 375, endPoint y: 206, distance: 319.8
click at [0, 0] on slot at bounding box center [0, 0] width 0 height 0
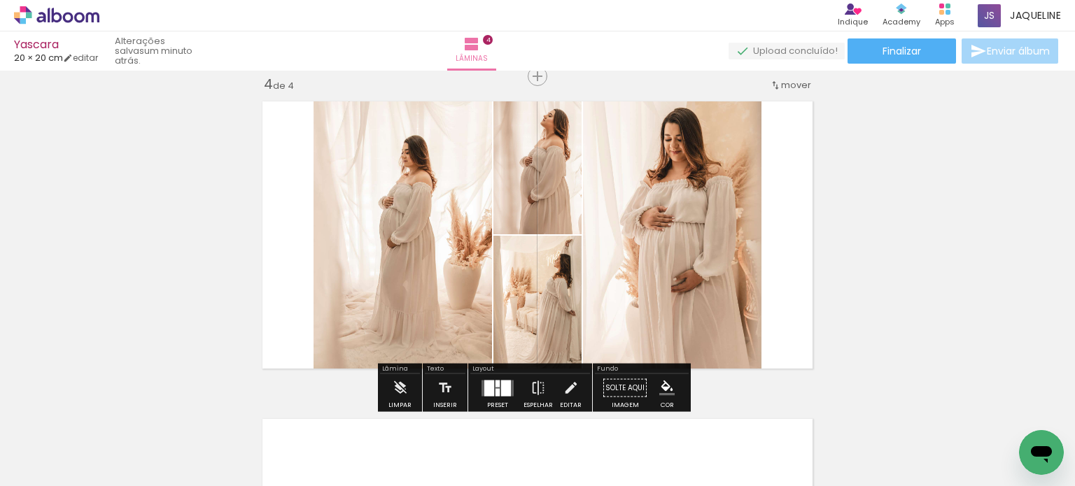
drag, startPoint x: 534, startPoint y: 305, endPoint x: 411, endPoint y: 243, distance: 138.0
click at [0, 0] on slot at bounding box center [0, 0] width 0 height 0
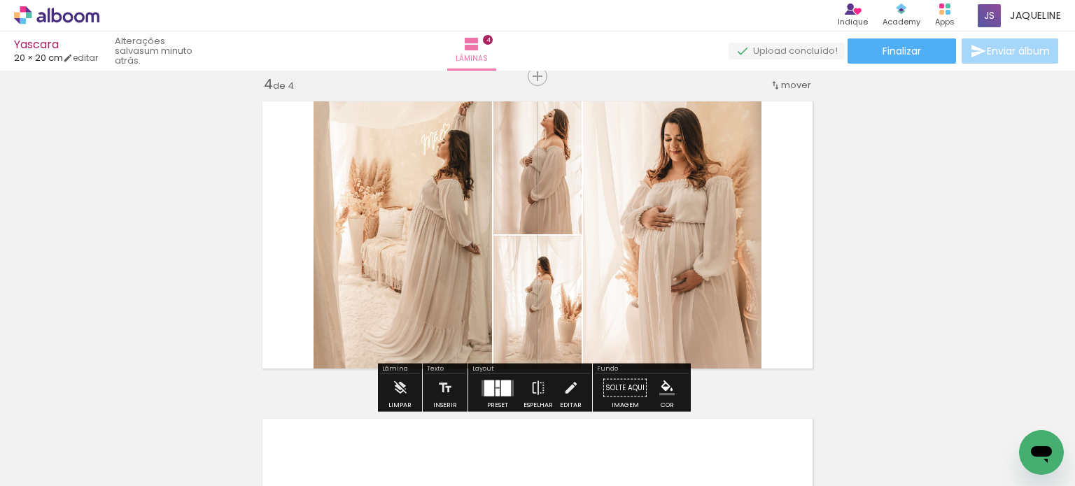
click at [498, 400] on quentale-thumb at bounding box center [519, 439] width 78 height 80
click at [491, 395] on quentale-layouter at bounding box center [497, 388] width 32 height 16
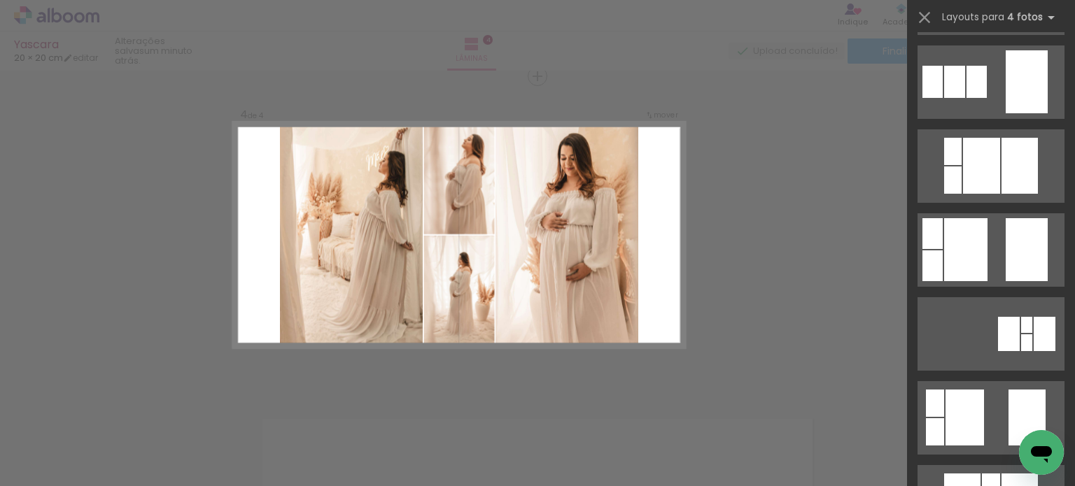
scroll to position [1255, 0]
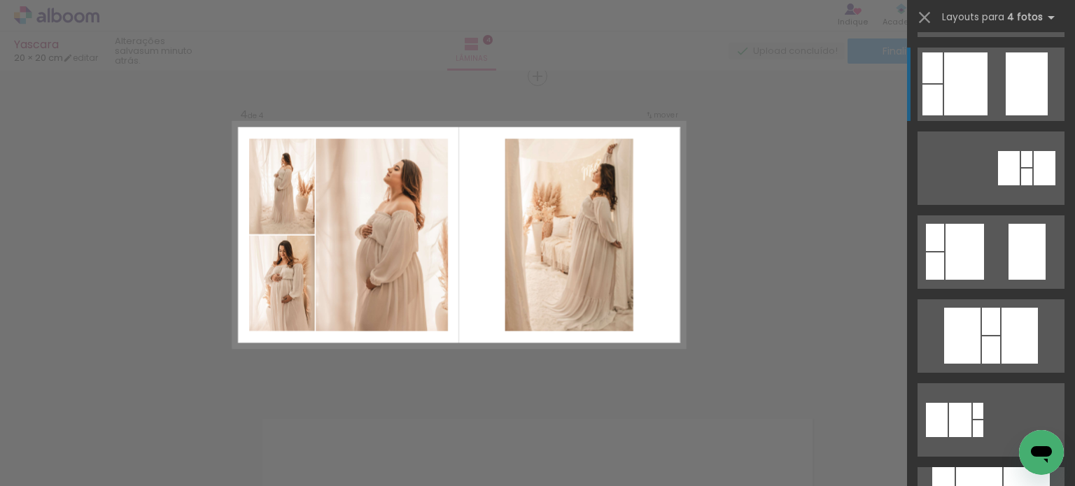
click at [1010, 96] on div at bounding box center [1027, 83] width 42 height 63
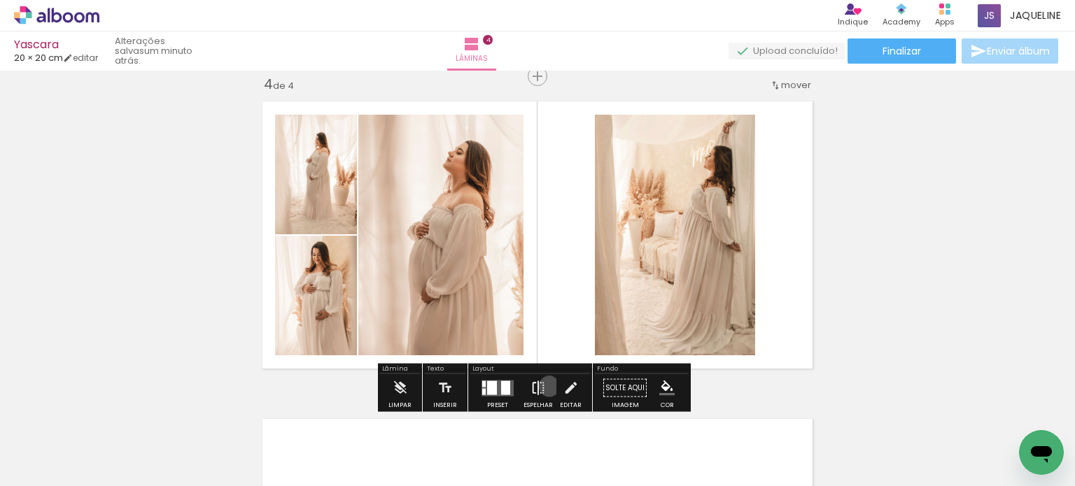
click at [546, 386] on paper-button "Espelhar" at bounding box center [538, 392] width 36 height 36
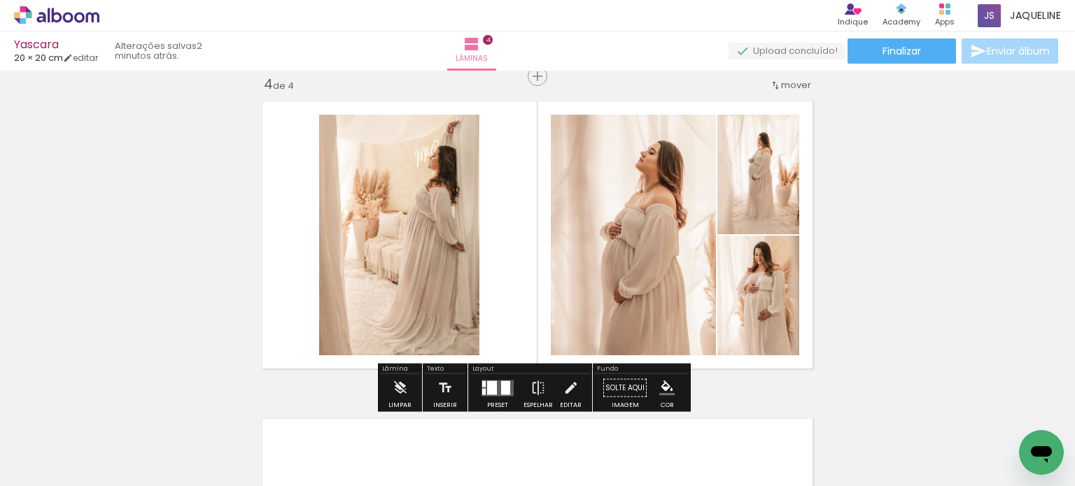
click at [501, 393] on div at bounding box center [505, 388] width 9 height 14
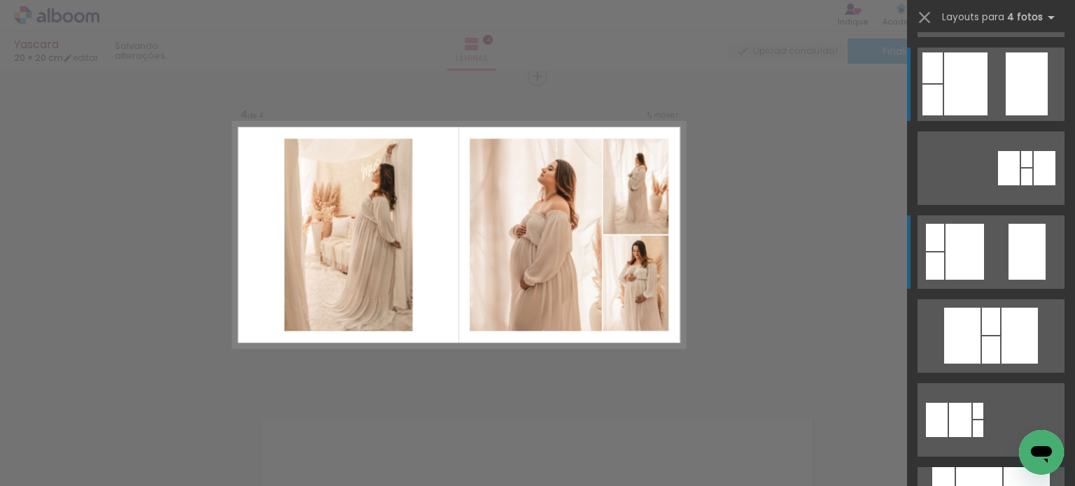
scroll to position [1260, 0]
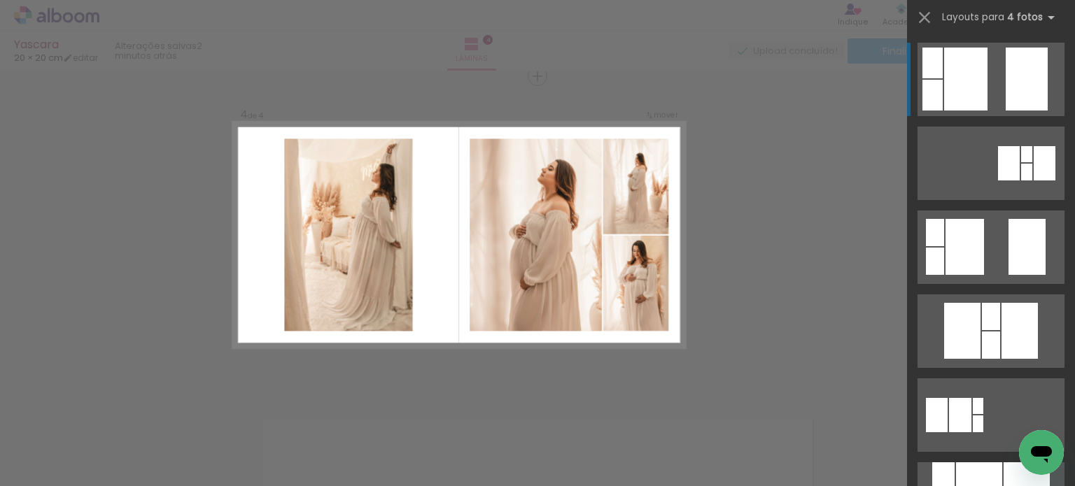
click at [984, 69] on quentale-layouter at bounding box center [990, 79] width 147 height 73
click at [944, 71] on div at bounding box center [965, 79] width 43 height 63
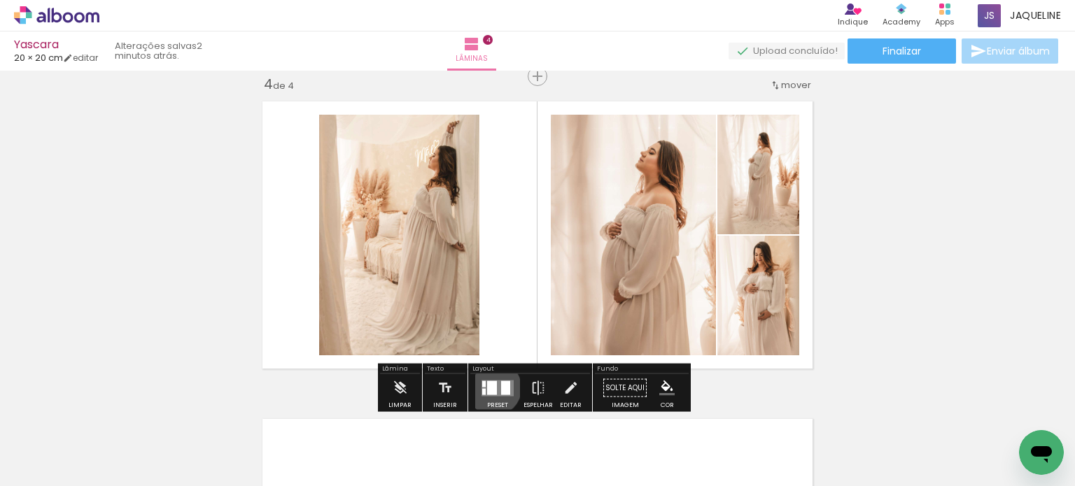
click at [491, 388] on div at bounding box center [492, 388] width 10 height 14
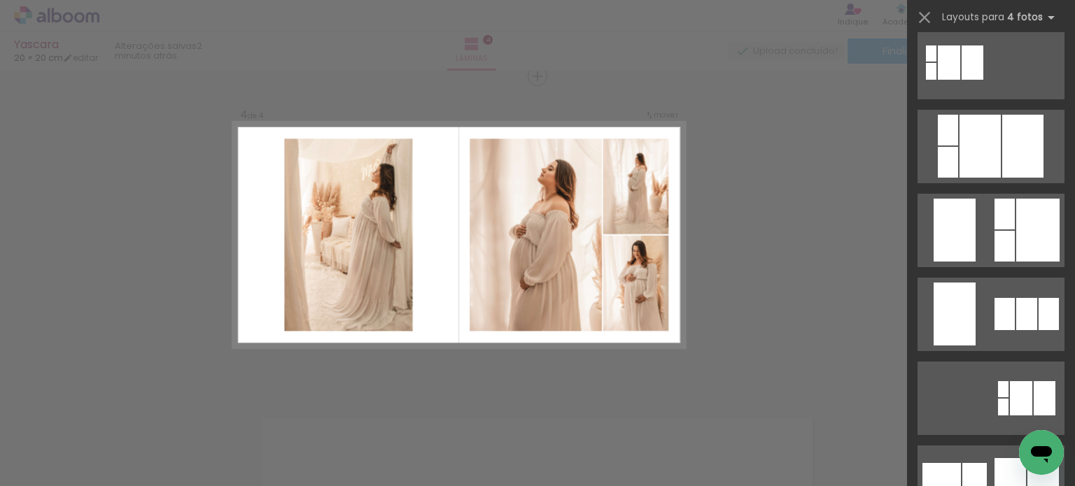
scroll to position [3417, 0]
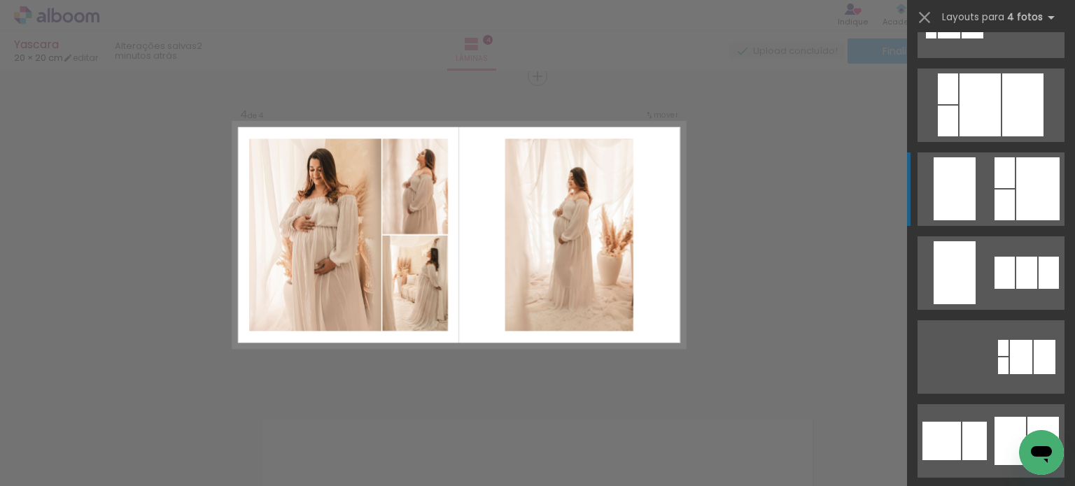
click at [1030, 170] on div at bounding box center [1037, 188] width 43 height 63
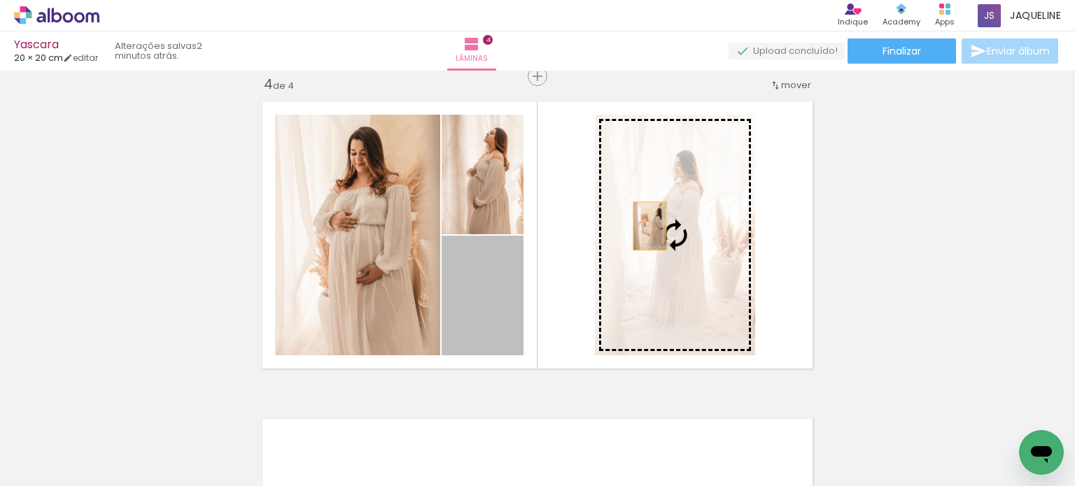
drag, startPoint x: 490, startPoint y: 298, endPoint x: 645, endPoint y: 226, distance: 171.3
click at [0, 0] on slot at bounding box center [0, 0] width 0 height 0
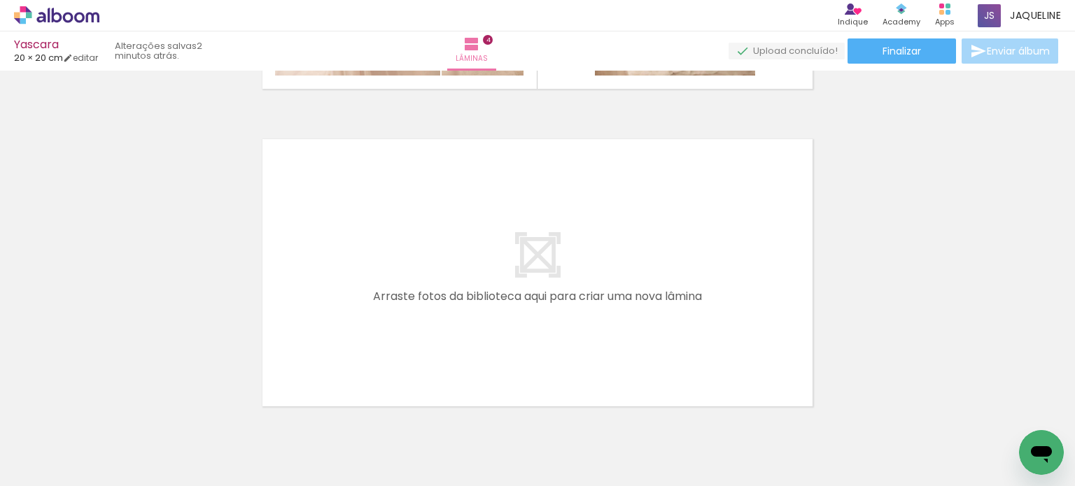
scroll to position [1268, 0]
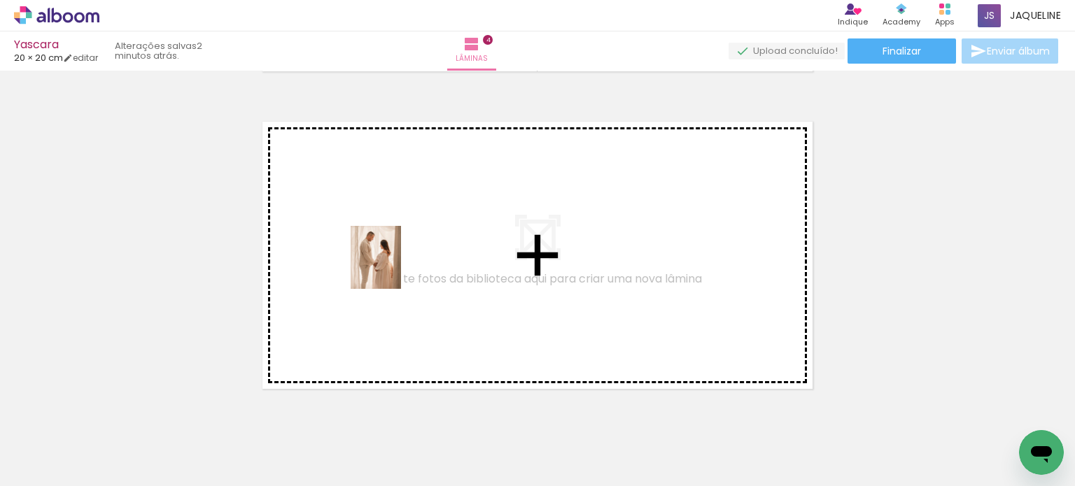
drag, startPoint x: 236, startPoint y: 456, endPoint x: 396, endPoint y: 272, distance: 244.0
click at [396, 272] on quentale-workspace at bounding box center [537, 243] width 1075 height 486
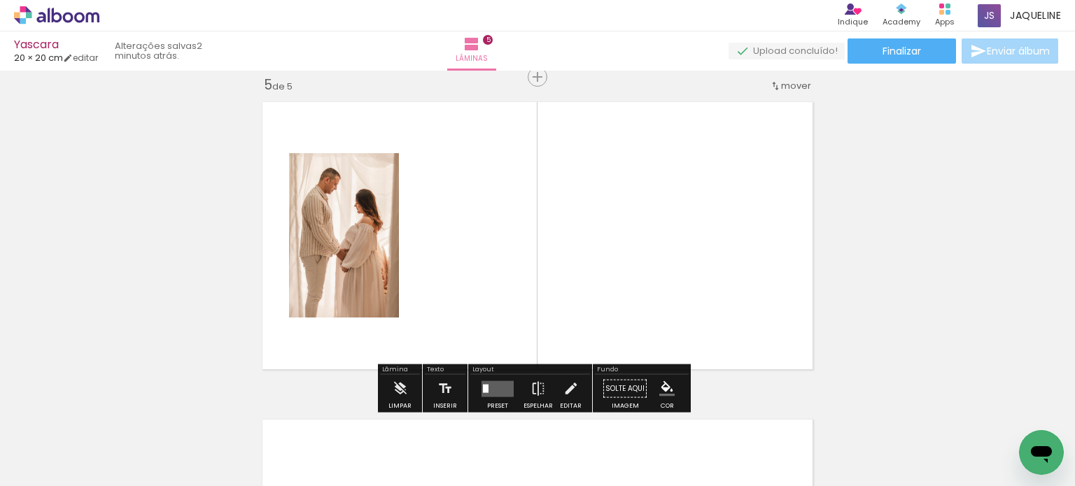
scroll to position [1288, 0]
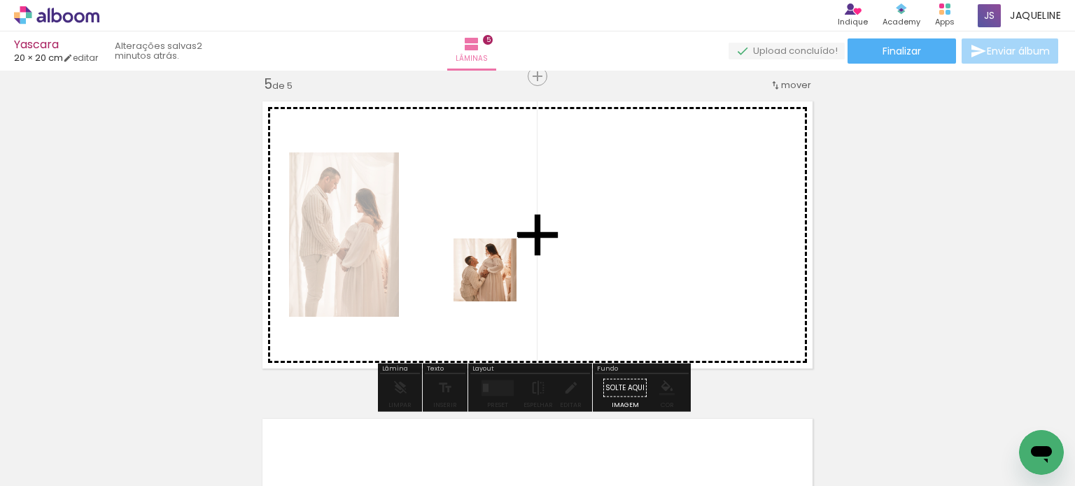
drag, startPoint x: 299, startPoint y: 447, endPoint x: 495, endPoint y: 281, distance: 257.7
click at [495, 281] on quentale-workspace at bounding box center [537, 243] width 1075 height 486
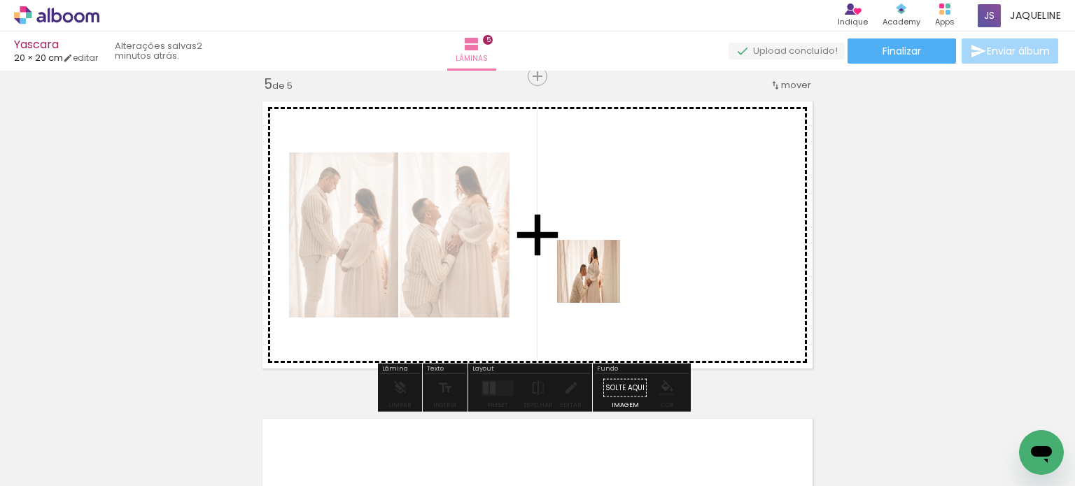
drag, startPoint x: 374, startPoint y: 453, endPoint x: 605, endPoint y: 279, distance: 288.3
click at [605, 279] on quentale-workspace at bounding box center [537, 243] width 1075 height 486
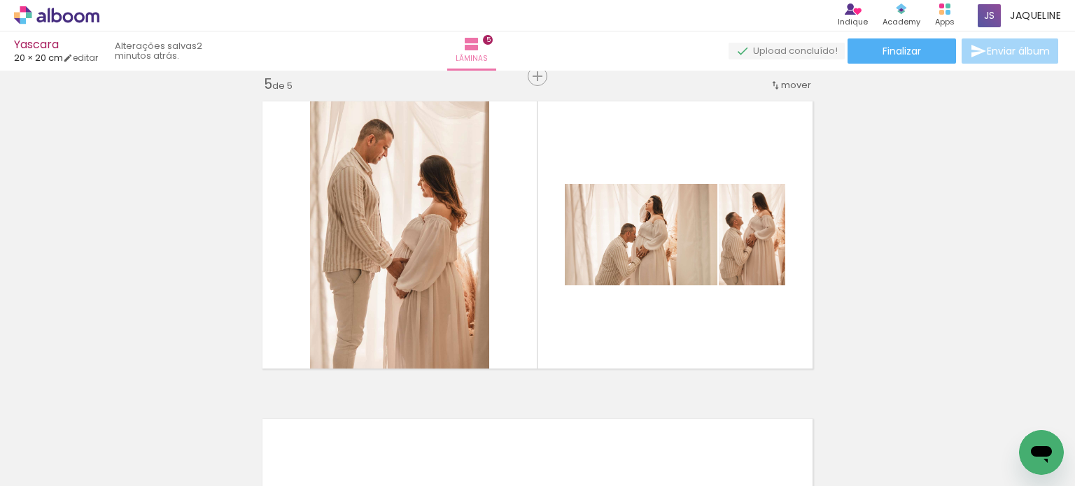
drag, startPoint x: 448, startPoint y: 464, endPoint x: 551, endPoint y: 255, distance: 233.5
click at [551, 255] on quentale-workspace at bounding box center [537, 243] width 1075 height 486
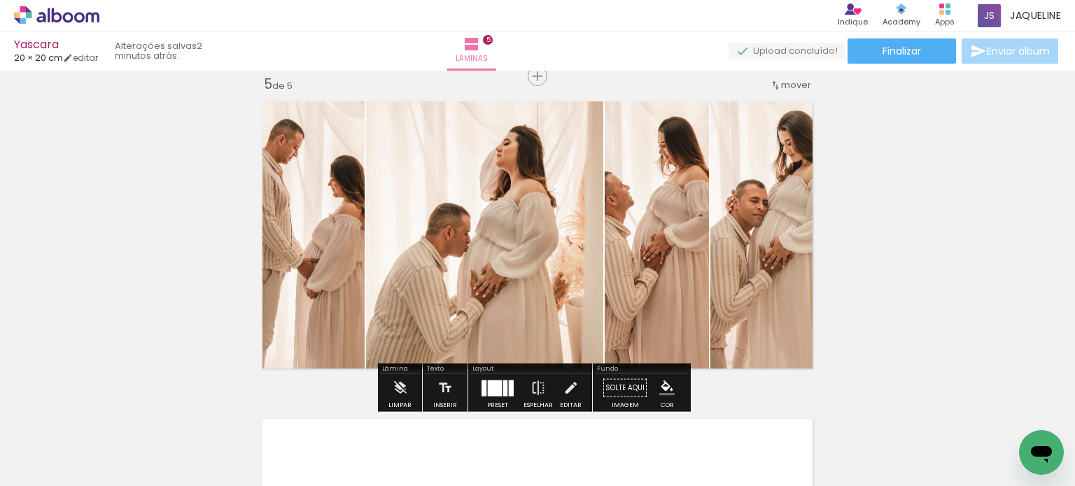
drag, startPoint x: 681, startPoint y: 463, endPoint x: 631, endPoint y: 267, distance: 201.5
click at [631, 267] on quentale-workspace at bounding box center [537, 243] width 1075 height 486
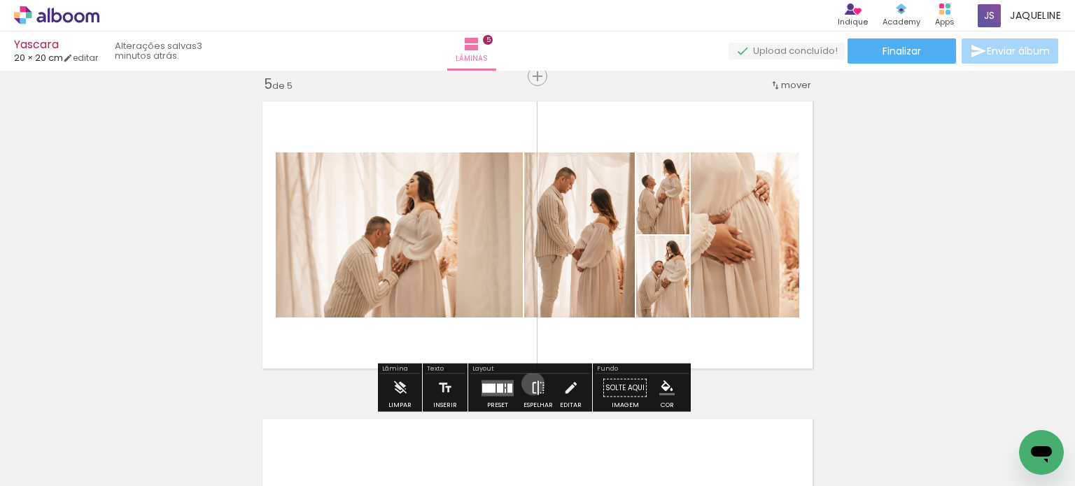
click at [530, 383] on iron-icon at bounding box center [537, 388] width 15 height 28
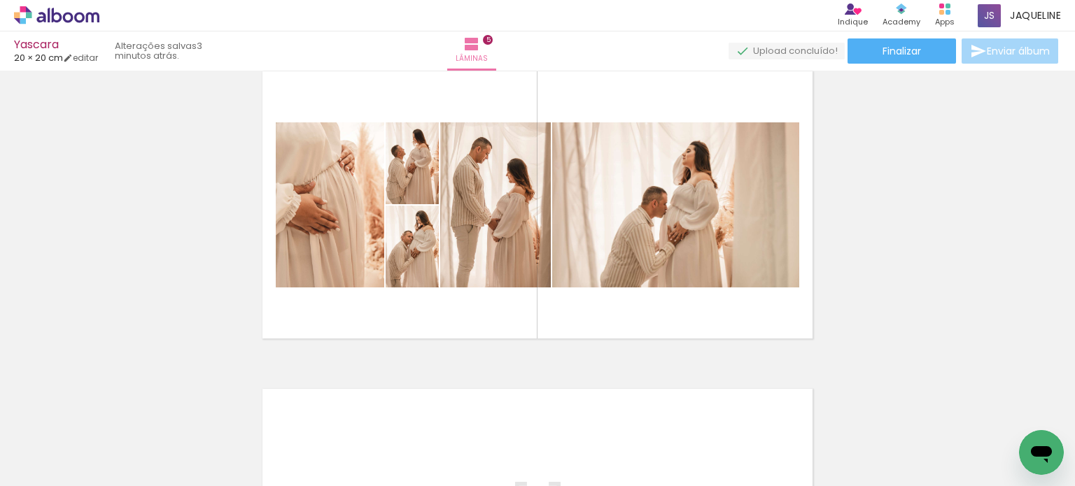
scroll to position [1304, 0]
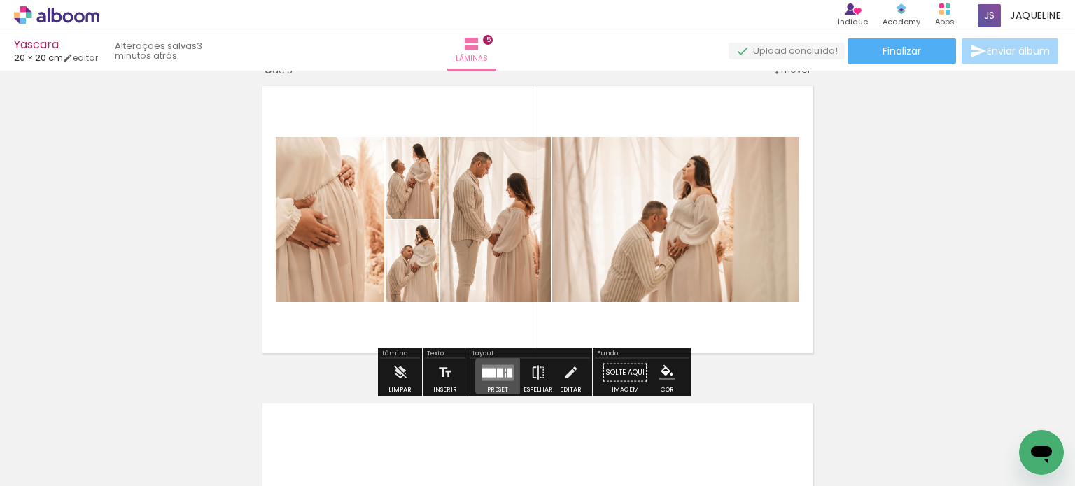
click at [507, 376] on div at bounding box center [509, 372] width 5 height 9
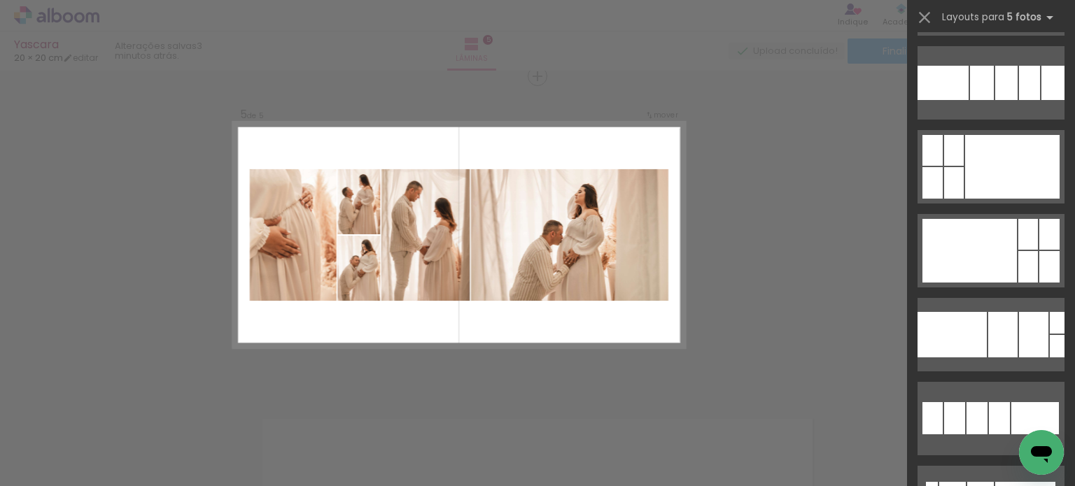
scroll to position [1728, 0]
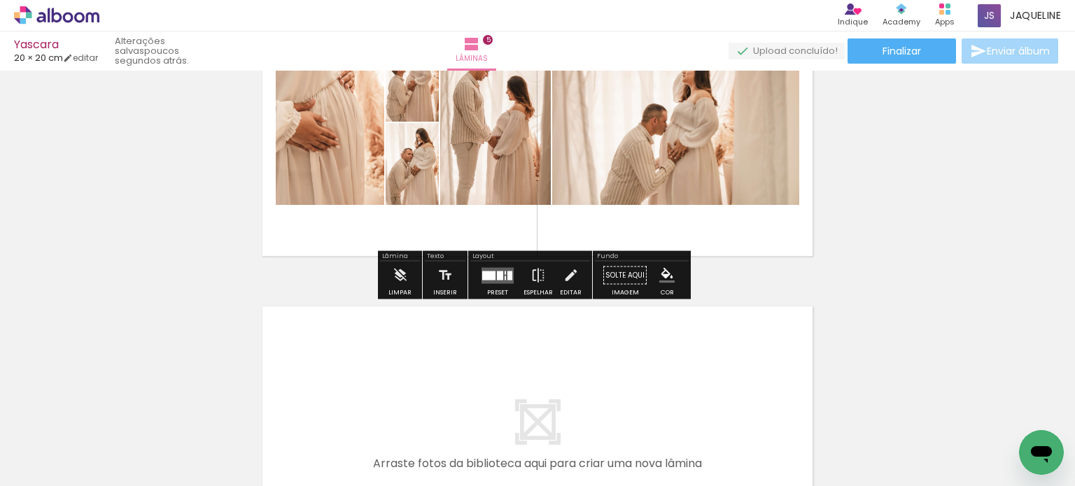
scroll to position [1445, 0]
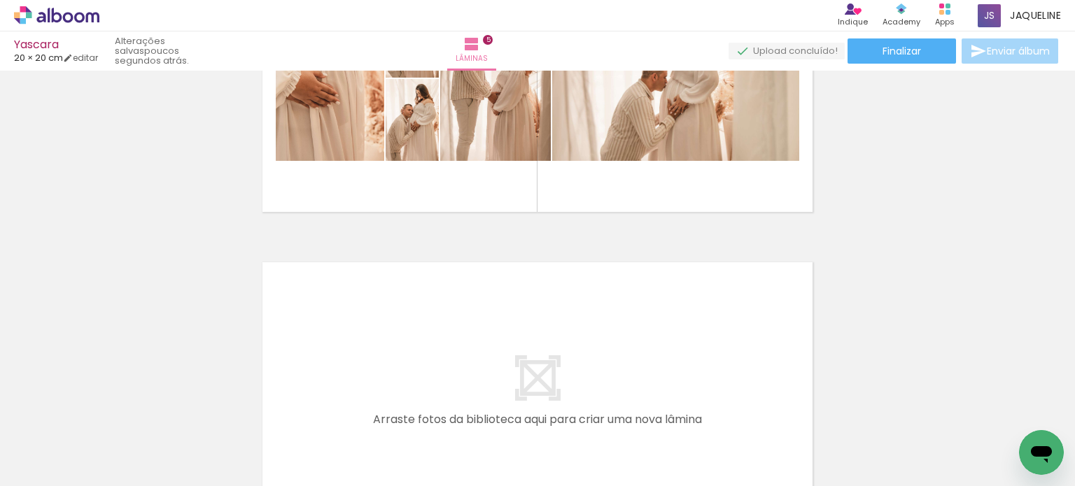
drag, startPoint x: 322, startPoint y: 444, endPoint x: 425, endPoint y: 340, distance: 146.5
click at [425, 340] on quentale-workspace at bounding box center [537, 243] width 1075 height 486
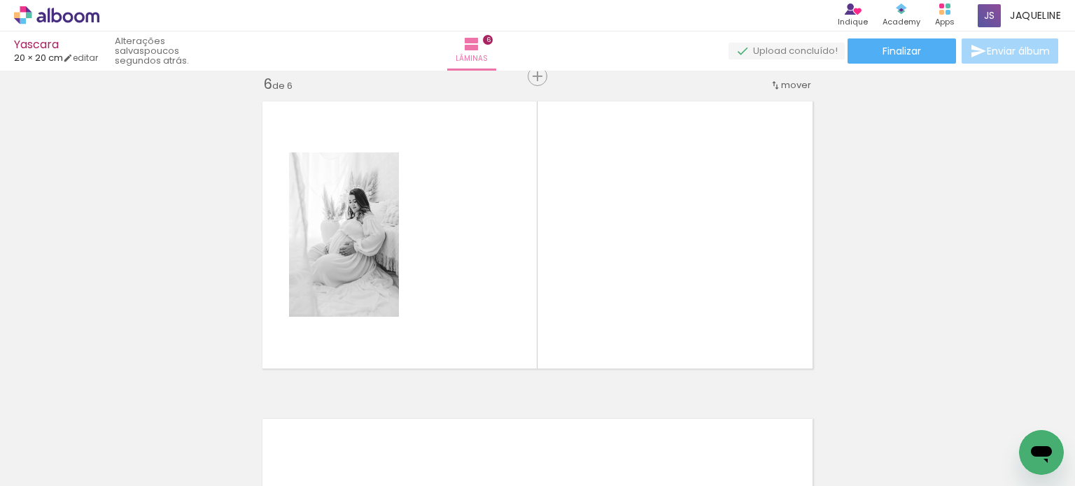
scroll to position [0, 1178]
drag, startPoint x: 467, startPoint y: 444, endPoint x: 519, endPoint y: 279, distance: 172.4
click at [519, 279] on quentale-workspace at bounding box center [537, 243] width 1075 height 486
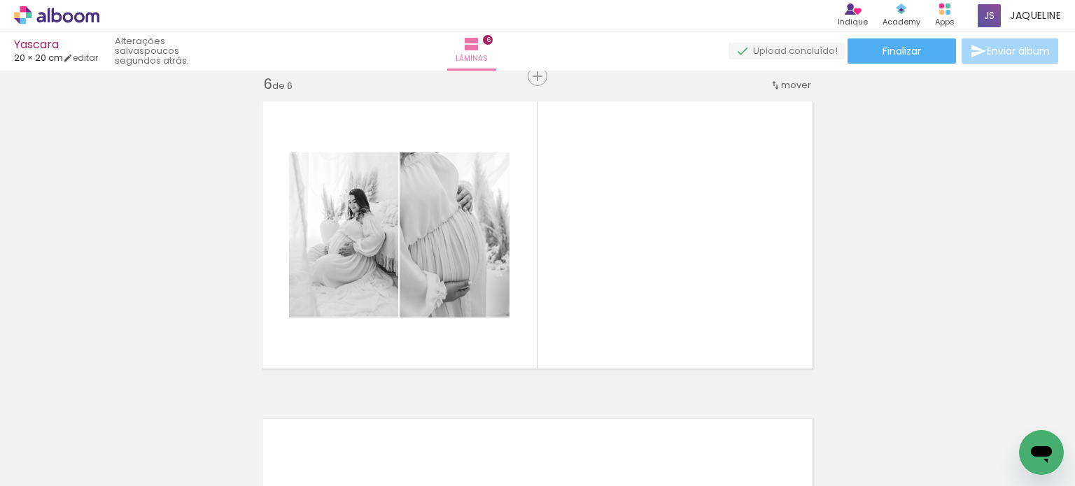
scroll to position [0, 1742]
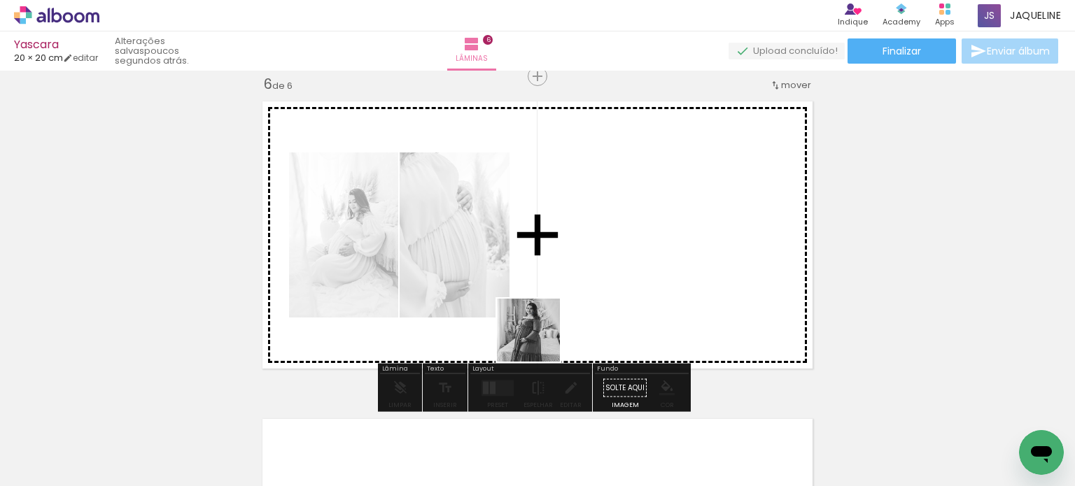
drag, startPoint x: 495, startPoint y: 453, endPoint x: 594, endPoint y: 222, distance: 251.1
click at [594, 222] on quentale-workspace at bounding box center [537, 243] width 1075 height 486
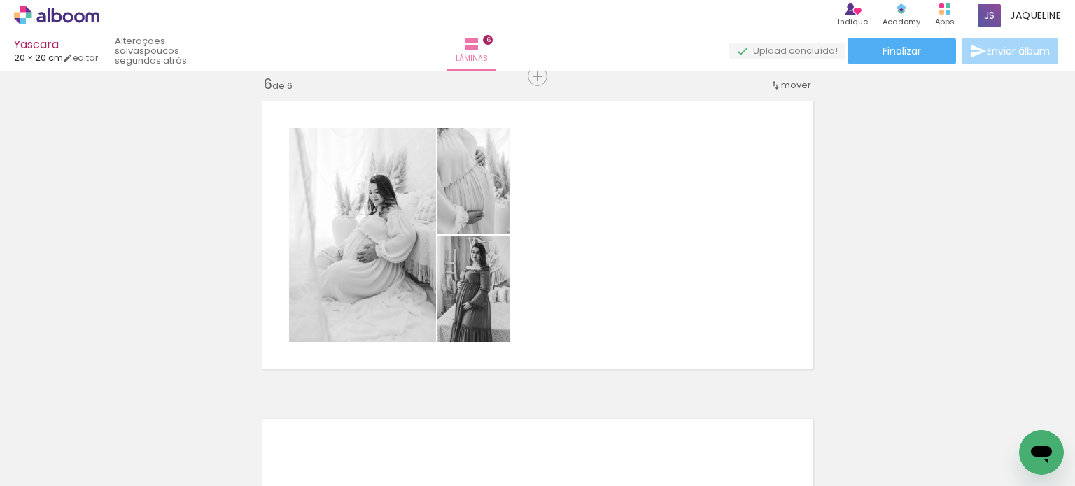
scroll to position [0, 3217]
drag, startPoint x: 771, startPoint y: 441, endPoint x: 704, endPoint y: 296, distance: 159.7
click at [704, 296] on quentale-workspace at bounding box center [537, 243] width 1075 height 486
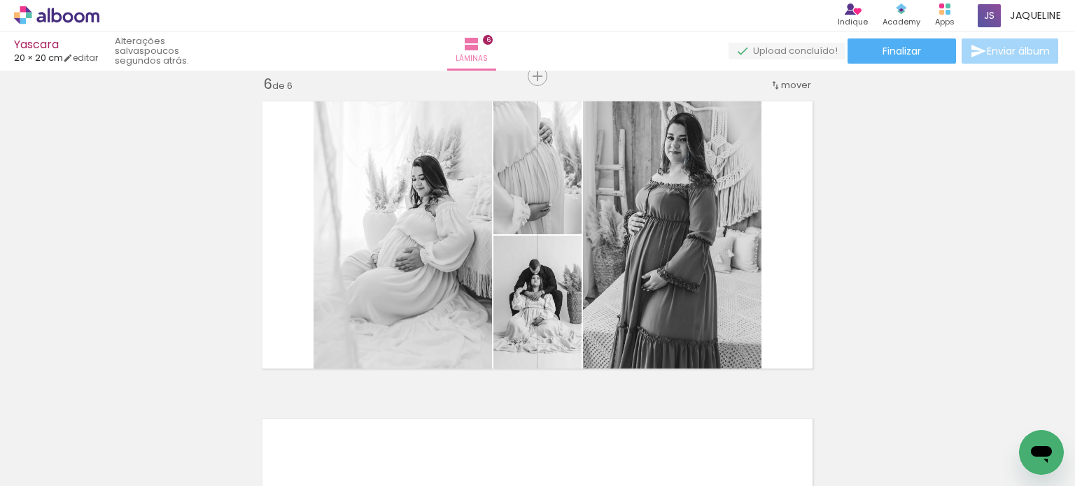
scroll to position [0, 3354]
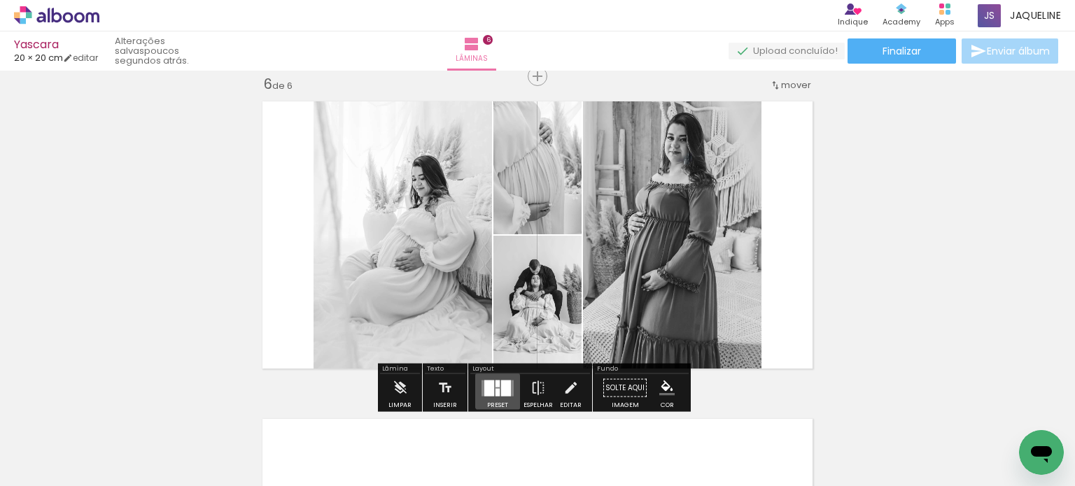
click at [501, 388] on div at bounding box center [506, 388] width 10 height 16
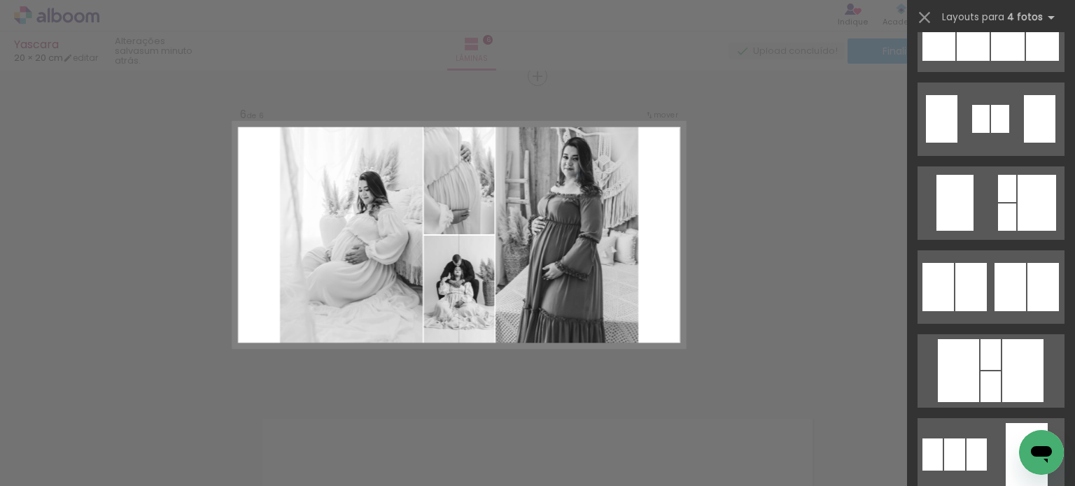
scroll to position [757, 0]
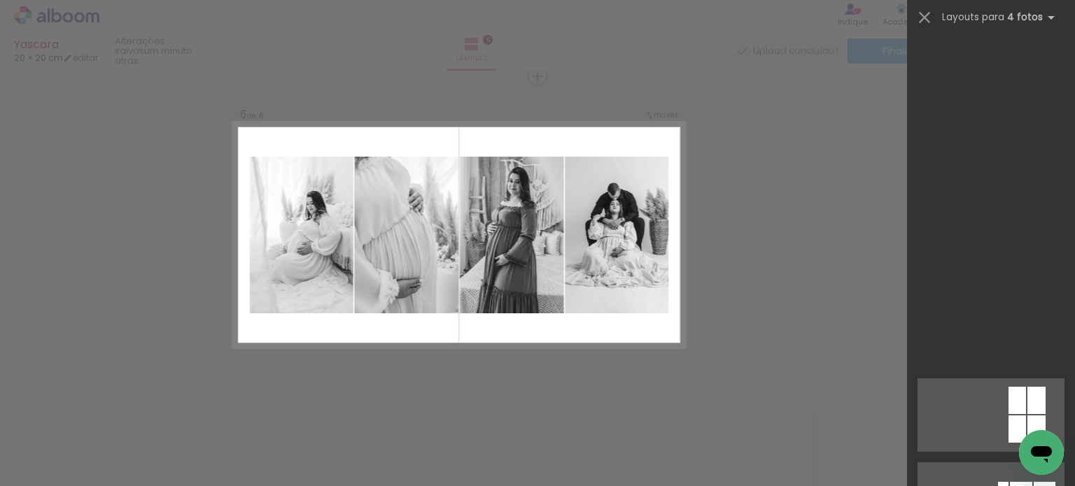
scroll to position [0, 3354]
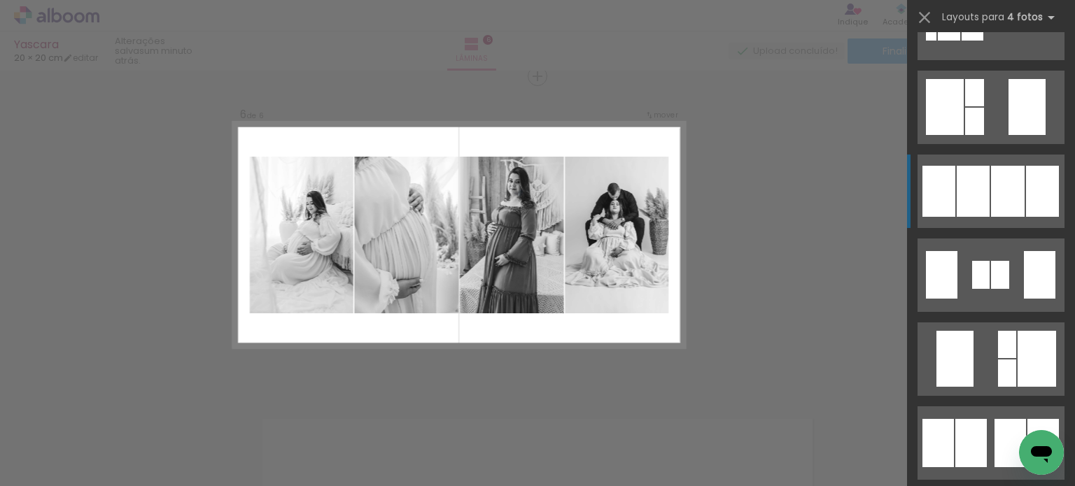
click at [1016, 177] on div at bounding box center [1008, 191] width 34 height 51
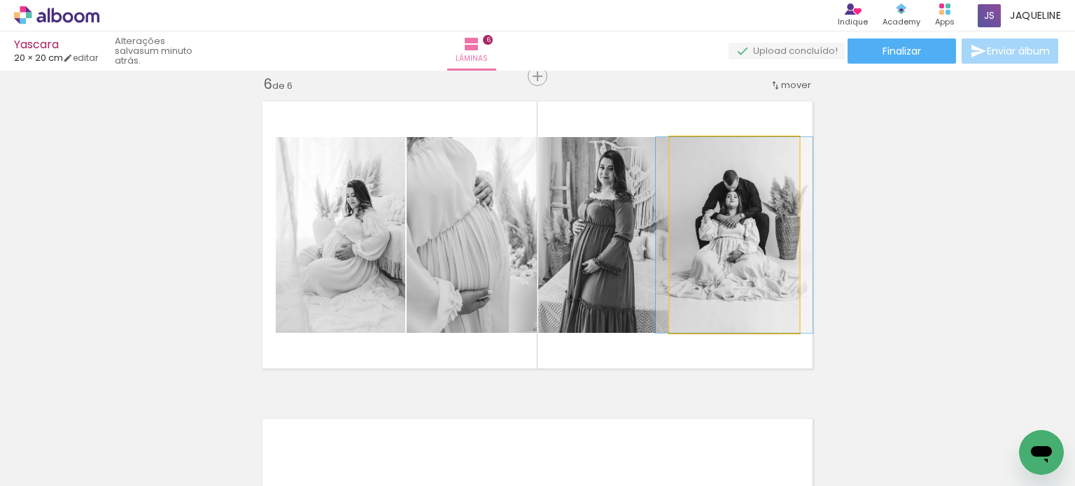
drag, startPoint x: 745, startPoint y: 254, endPoint x: 635, endPoint y: 251, distance: 109.2
click at [0, 0] on slot at bounding box center [0, 0] width 0 height 0
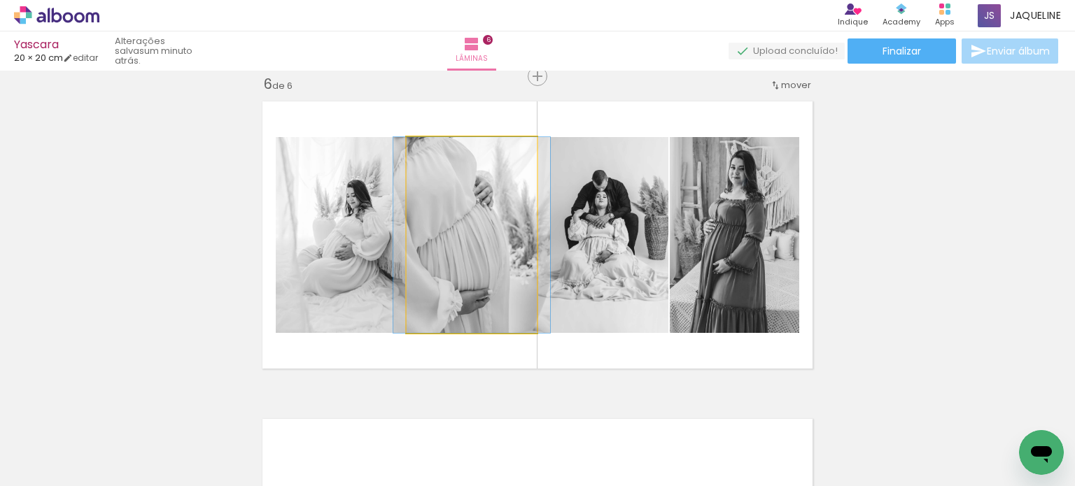
drag, startPoint x: 467, startPoint y: 262, endPoint x: 324, endPoint y: 262, distance: 143.5
click at [0, 0] on slot at bounding box center [0, 0] width 0 height 0
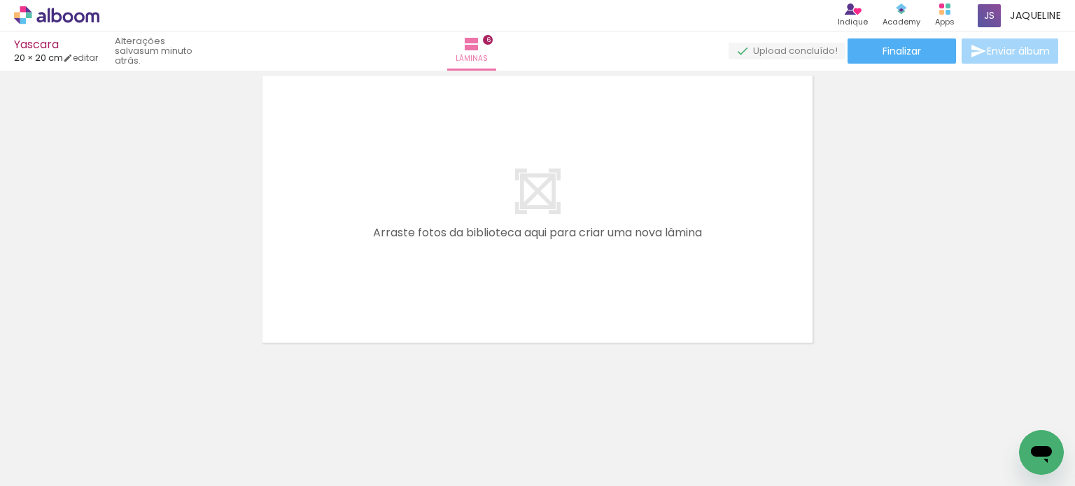
scroll to position [0, 1503]
drag, startPoint x: 305, startPoint y: 441, endPoint x: 484, endPoint y: 220, distance: 284.0
click at [484, 220] on quentale-workspace at bounding box center [537, 243] width 1075 height 486
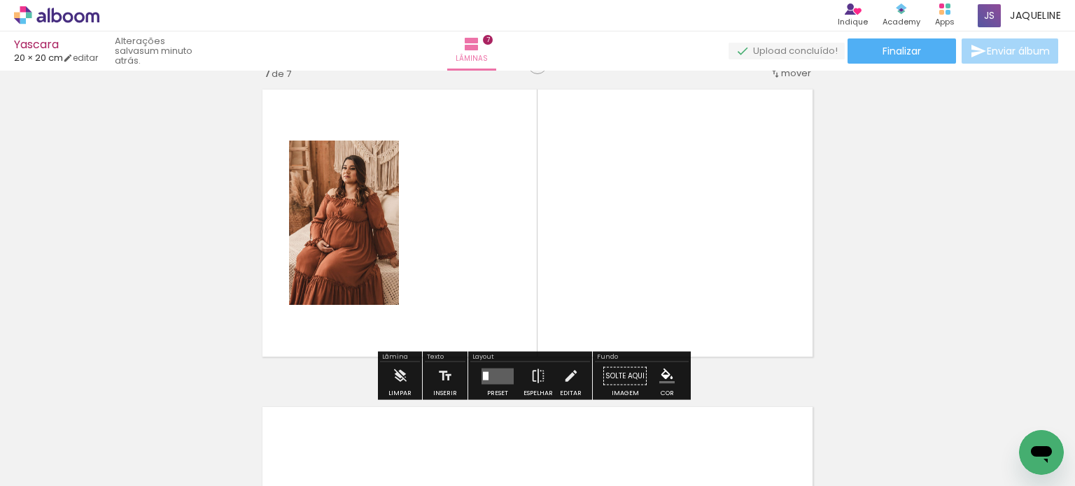
scroll to position [1924, 0]
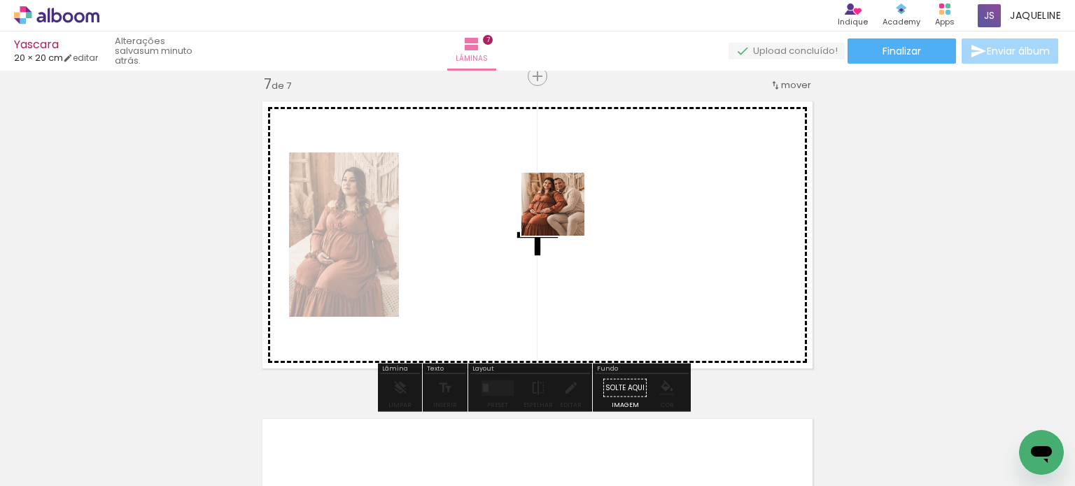
drag, startPoint x: 378, startPoint y: 435, endPoint x: 564, endPoint y: 215, distance: 288.0
click at [564, 215] on quentale-workspace at bounding box center [537, 243] width 1075 height 486
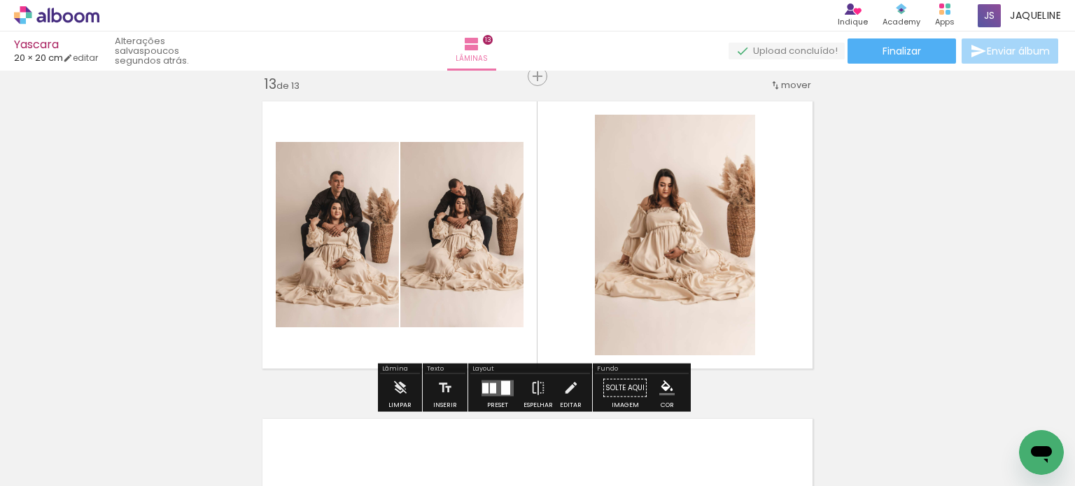
scroll to position [0, 3354]
click at [524, 383] on paper-button "Espelhar" at bounding box center [538, 392] width 36 height 36
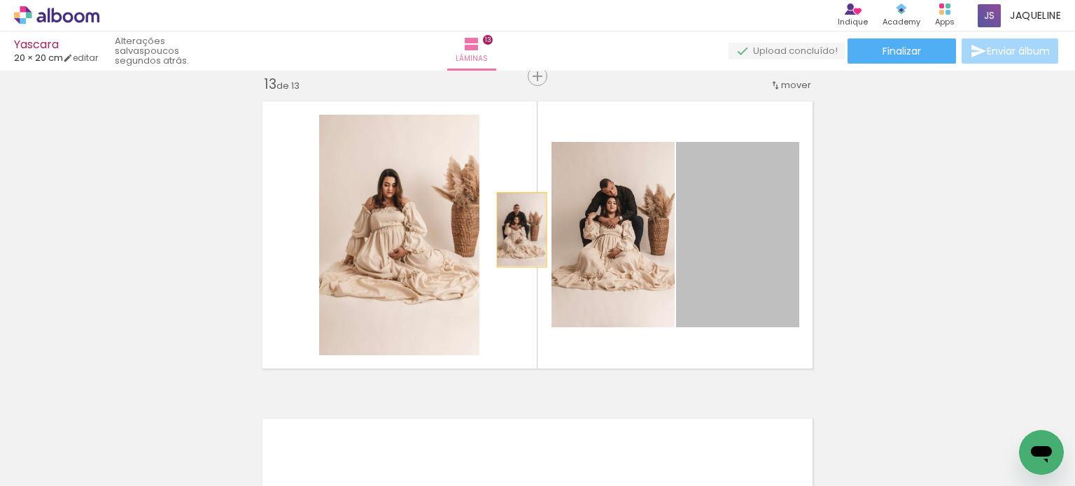
drag, startPoint x: 719, startPoint y: 262, endPoint x: 434, endPoint y: 226, distance: 287.7
click at [0, 0] on slot at bounding box center [0, 0] width 0 height 0
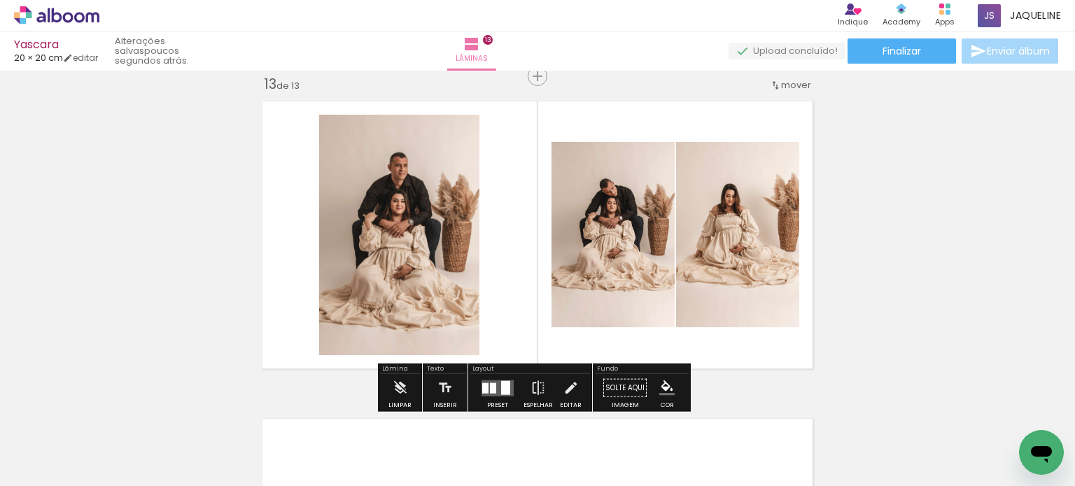
click at [465, 240] on quentale-photo at bounding box center [399, 235] width 160 height 241
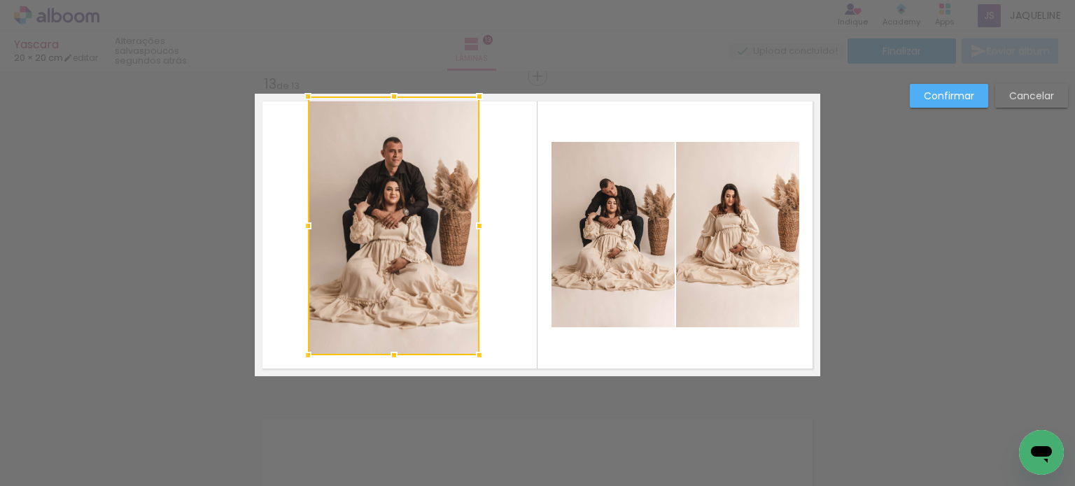
drag, startPoint x: 313, startPoint y: 111, endPoint x: 301, endPoint y: 94, distance: 21.0
click at [301, 94] on div at bounding box center [308, 97] width 28 height 28
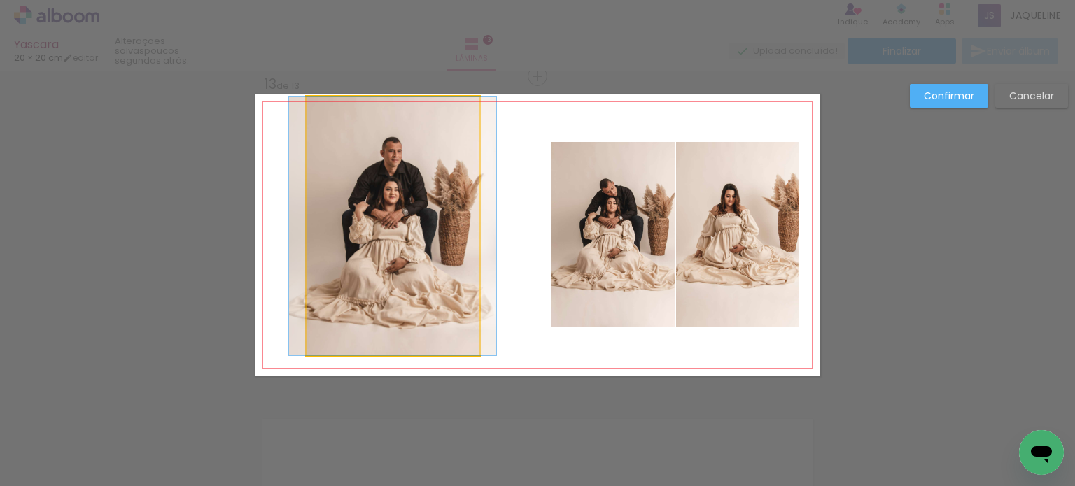
click at [439, 313] on quentale-photo at bounding box center [392, 226] width 173 height 259
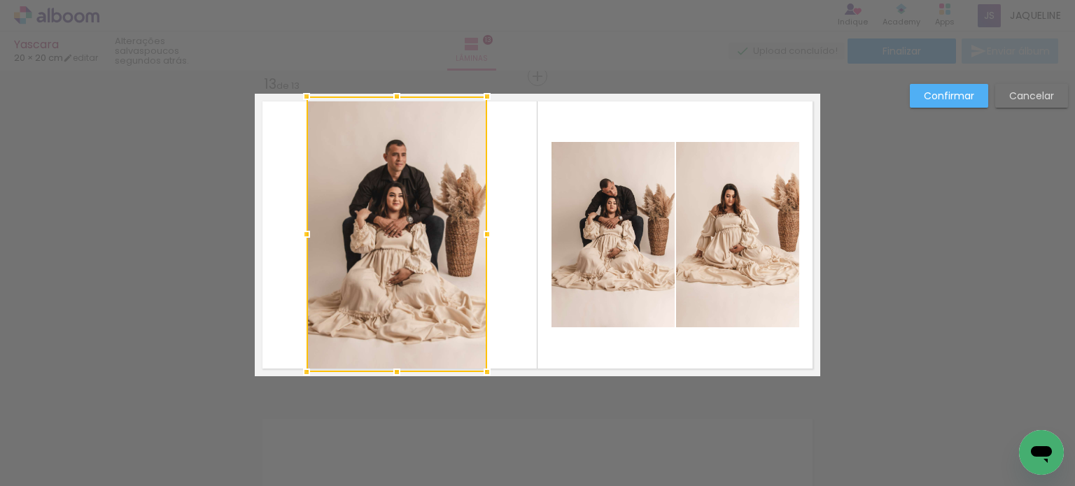
drag, startPoint x: 476, startPoint y: 360, endPoint x: 484, endPoint y: 376, distance: 17.2
click at [484, 376] on div at bounding box center [487, 372] width 28 height 28
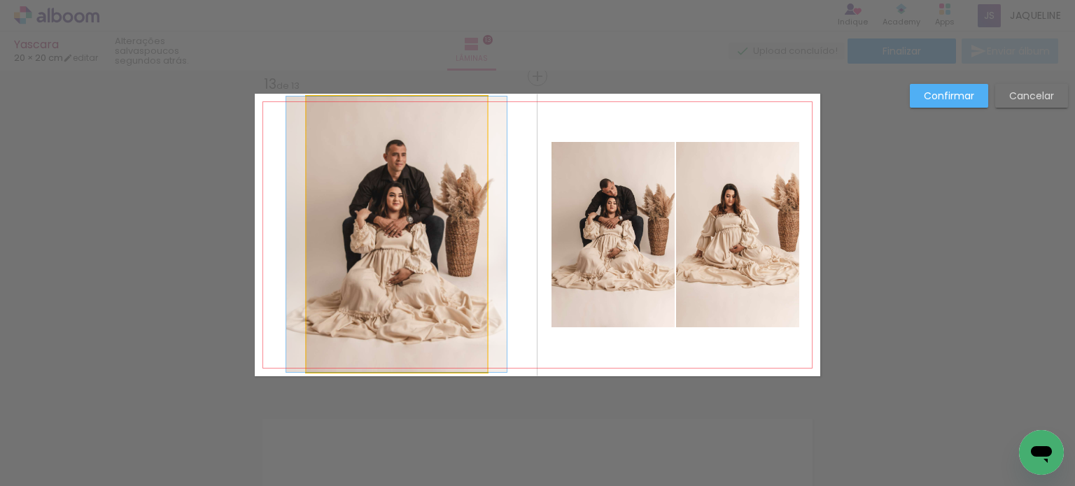
click at [431, 354] on quentale-photo at bounding box center [396, 235] width 181 height 276
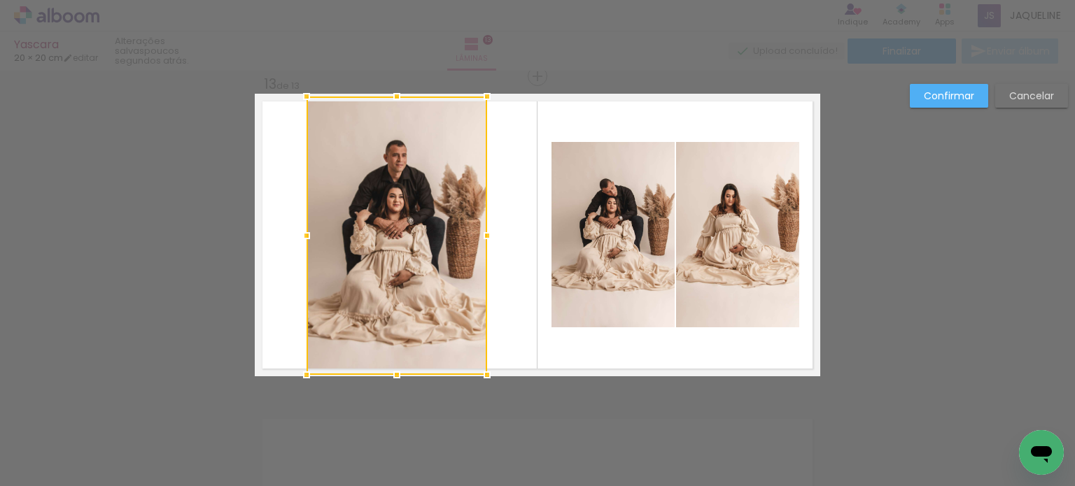
click at [396, 377] on div at bounding box center [397, 375] width 28 height 28
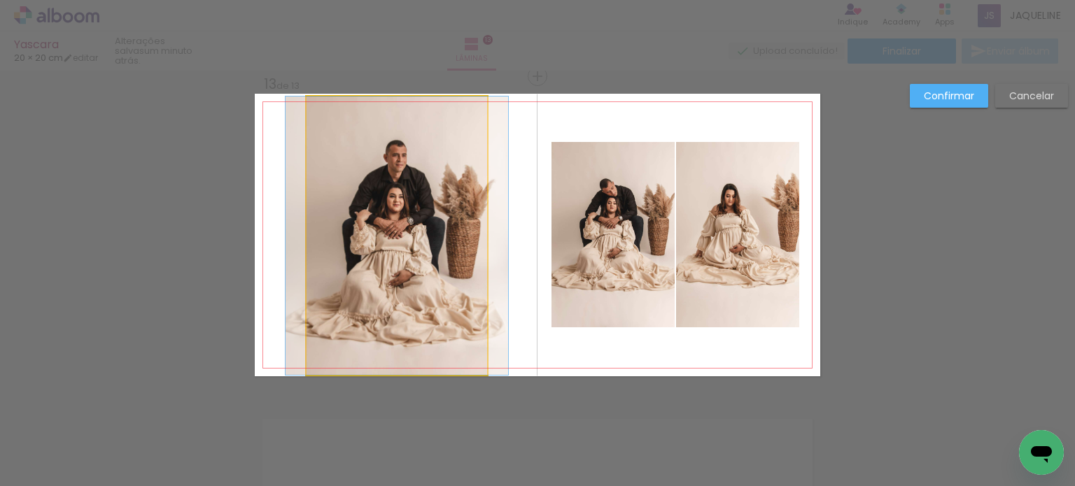
click at [436, 155] on quentale-photo at bounding box center [396, 236] width 181 height 279
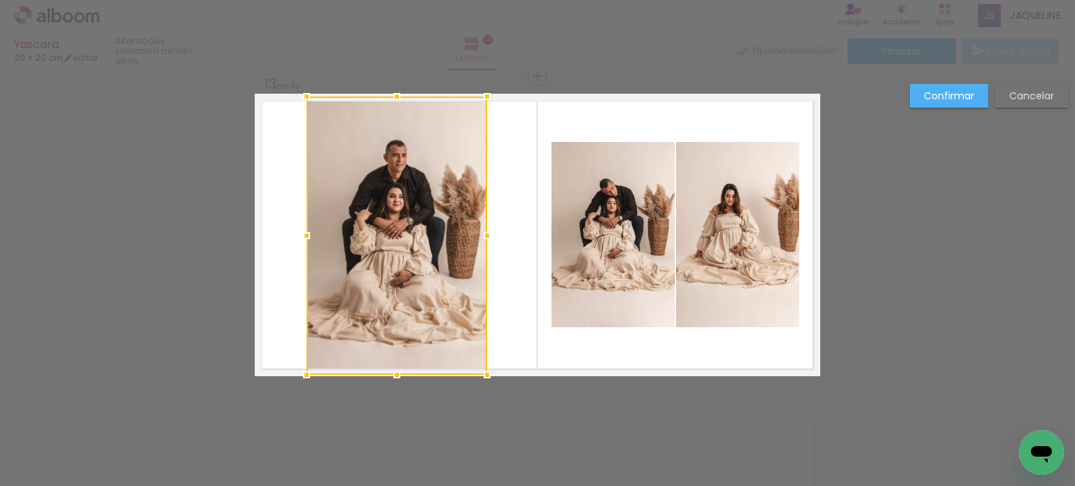
drag, startPoint x: 390, startPoint y: 94, endPoint x: 389, endPoint y: 83, distance: 11.3
click at [389, 83] on div at bounding box center [397, 97] width 28 height 28
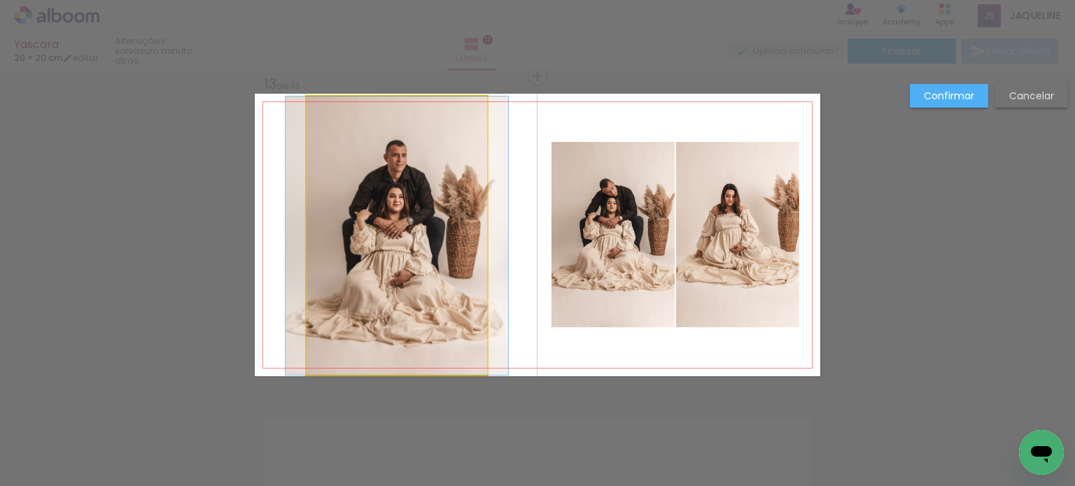
click at [470, 237] on quentale-photo at bounding box center [396, 236] width 181 height 279
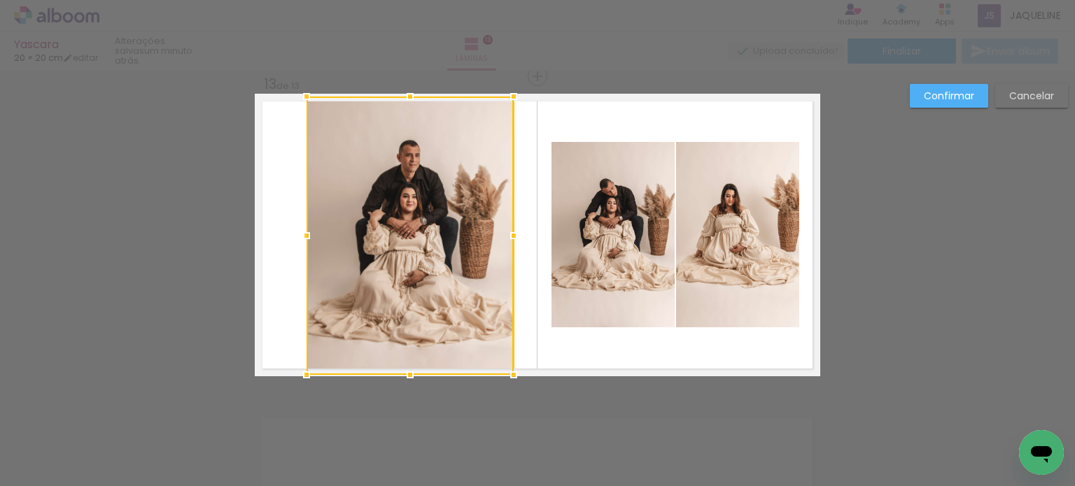
drag, startPoint x: 481, startPoint y: 237, endPoint x: 509, endPoint y: 243, distance: 28.0
click at [509, 243] on div at bounding box center [514, 236] width 28 height 28
click at [337, 242] on div at bounding box center [409, 236] width 207 height 279
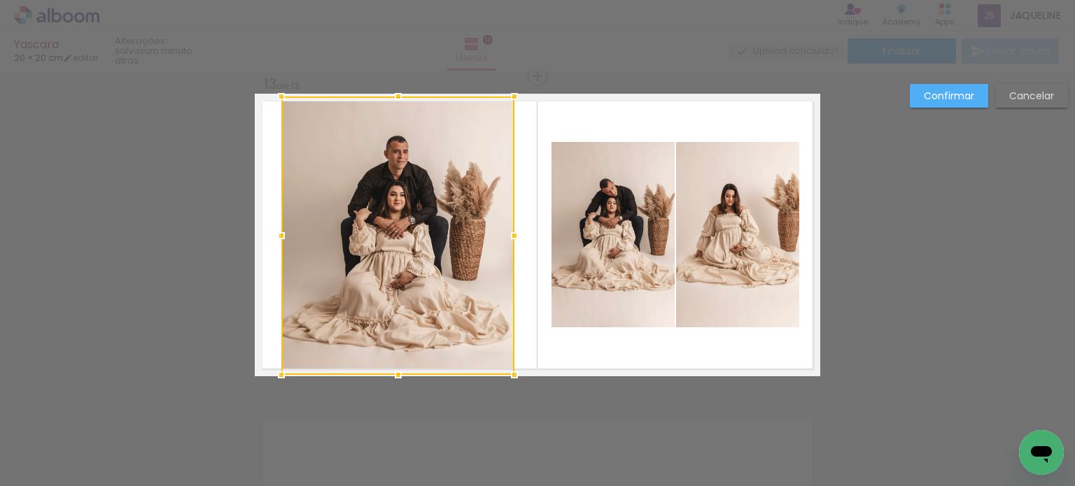
drag, startPoint x: 297, startPoint y: 232, endPoint x: 272, endPoint y: 232, distance: 25.2
click at [272, 232] on div at bounding box center [281, 236] width 28 height 28
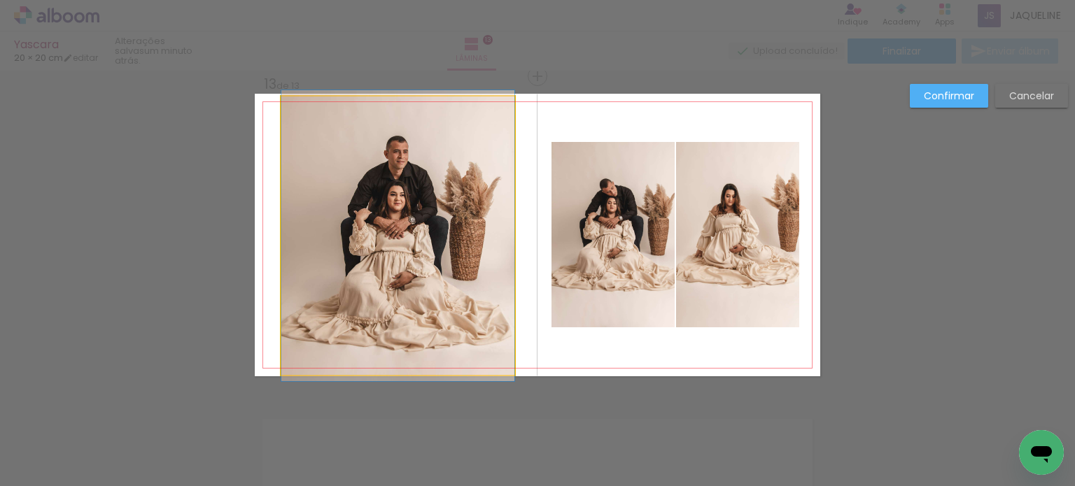
click at [486, 216] on quentale-photo at bounding box center [397, 236] width 233 height 279
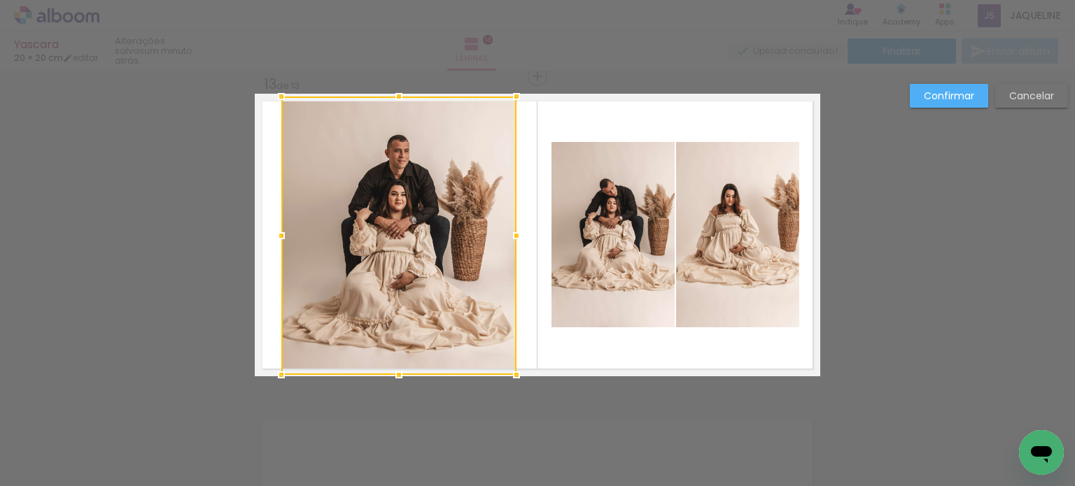
click at [516, 237] on div at bounding box center [516, 236] width 28 height 28
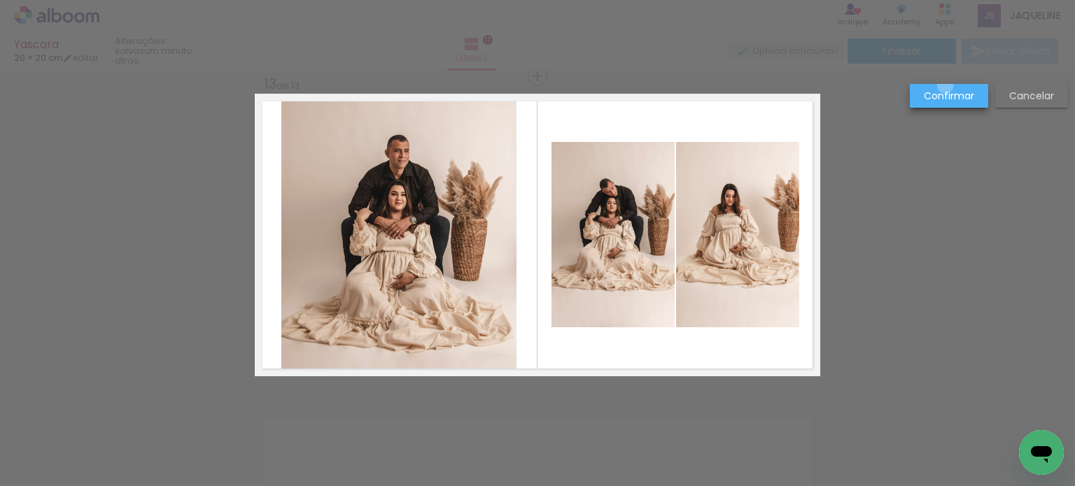
click at [945, 85] on paper-button "Confirmar" at bounding box center [949, 96] width 78 height 24
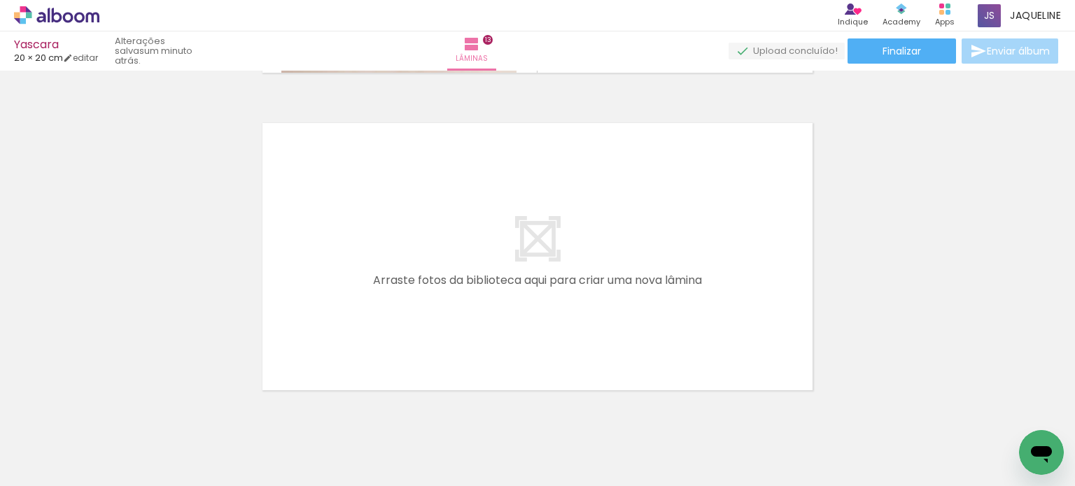
scroll to position [4173, 0]
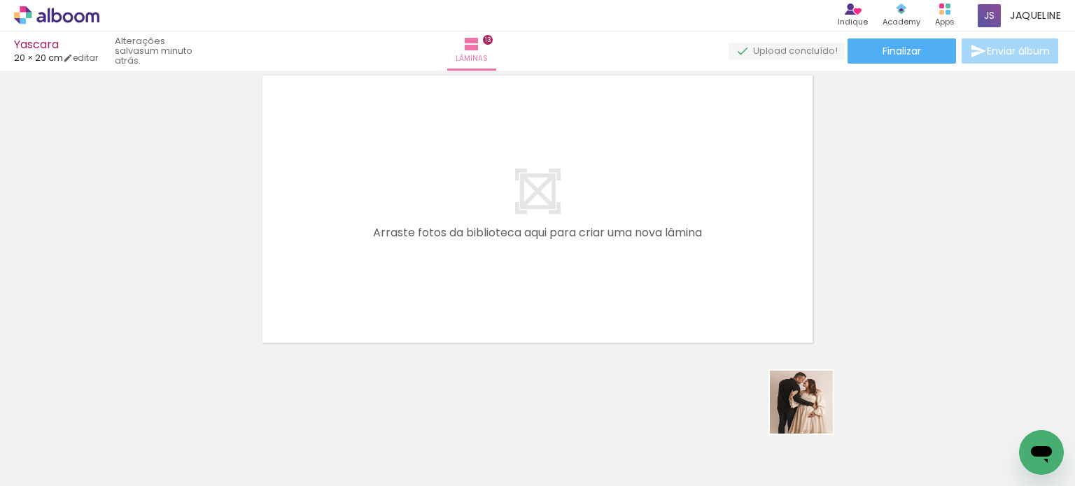
drag, startPoint x: 877, startPoint y: 454, endPoint x: 636, endPoint y: 264, distance: 307.4
click at [636, 264] on quentale-workspace at bounding box center [537, 243] width 1075 height 486
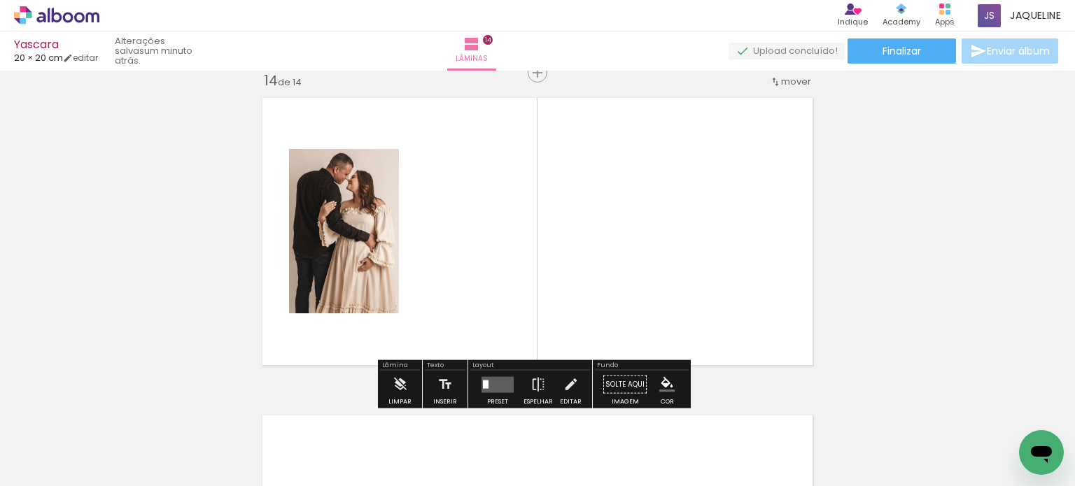
scroll to position [4147, 0]
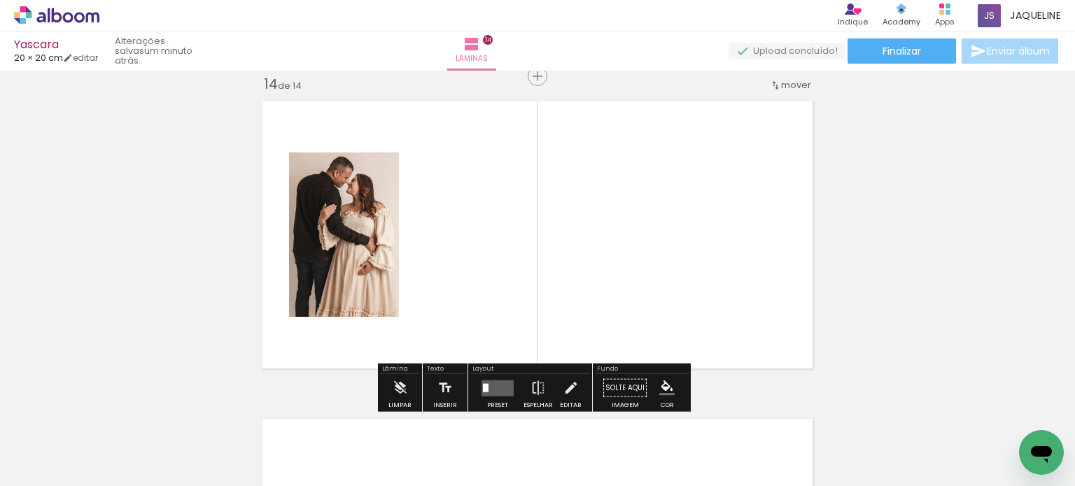
drag, startPoint x: 939, startPoint y: 444, endPoint x: 636, endPoint y: 234, distance: 369.0
click at [636, 234] on quentale-workspace at bounding box center [537, 243] width 1075 height 486
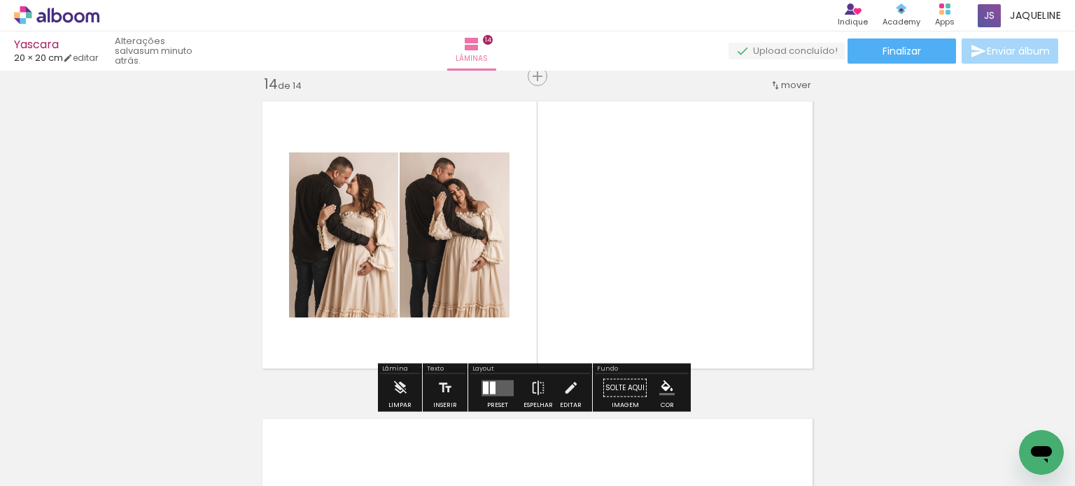
drag, startPoint x: 1027, startPoint y: 428, endPoint x: 742, endPoint y: 265, distance: 328.8
click at [742, 265] on quentale-workspace at bounding box center [537, 243] width 1075 height 486
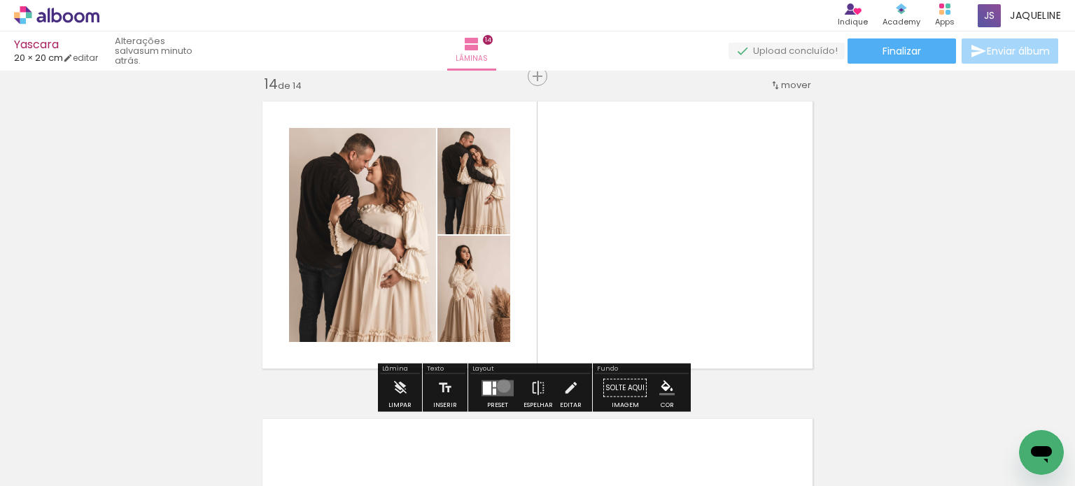
click at [500, 386] on quentale-layouter at bounding box center [497, 388] width 32 height 16
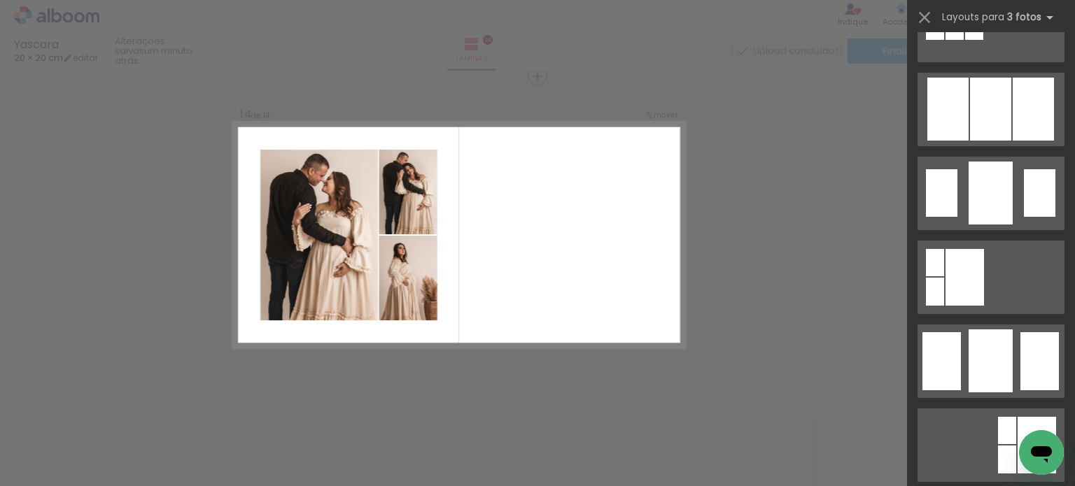
scroll to position [941, 0]
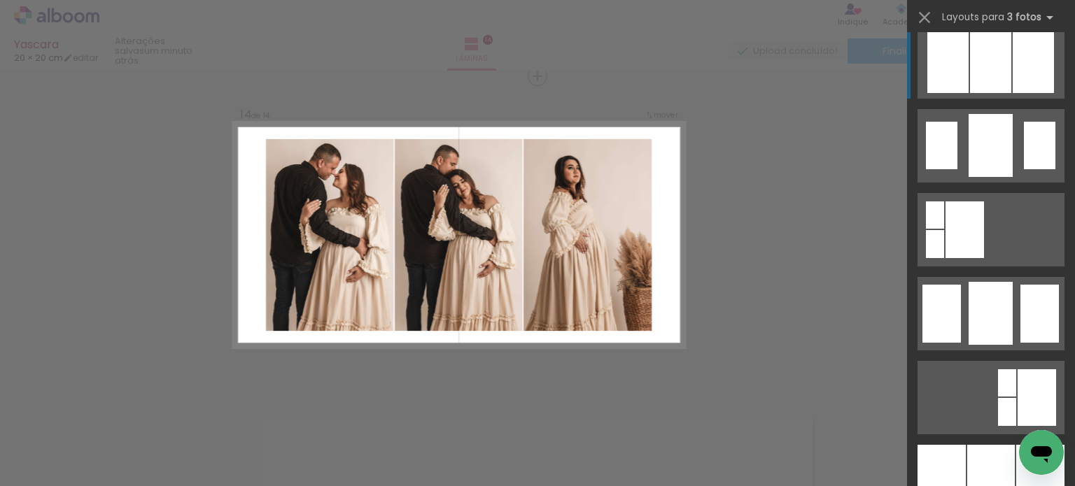
click at [1005, 66] on div at bounding box center [990, 61] width 41 height 63
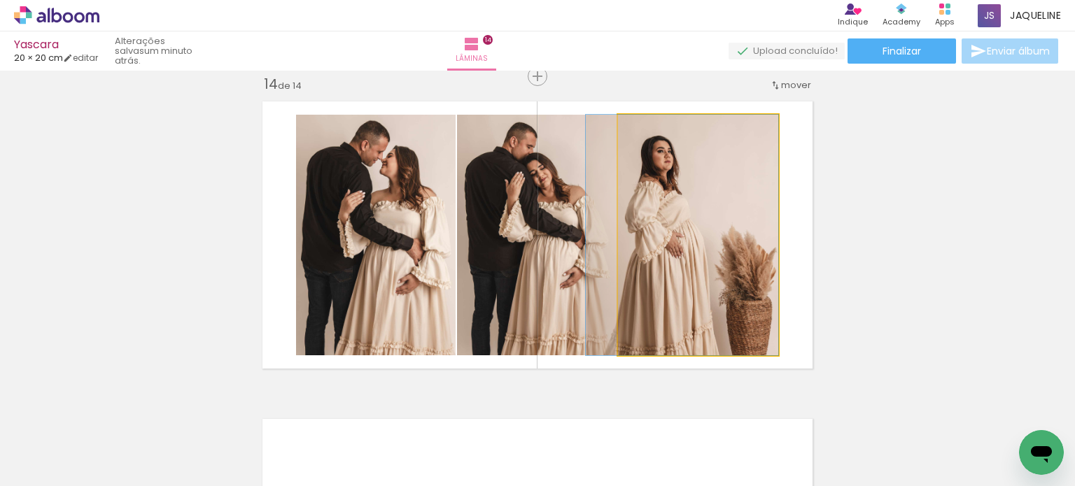
drag, startPoint x: 661, startPoint y: 230, endPoint x: 524, endPoint y: 227, distance: 136.5
click at [0, 0] on slot at bounding box center [0, 0] width 0 height 0
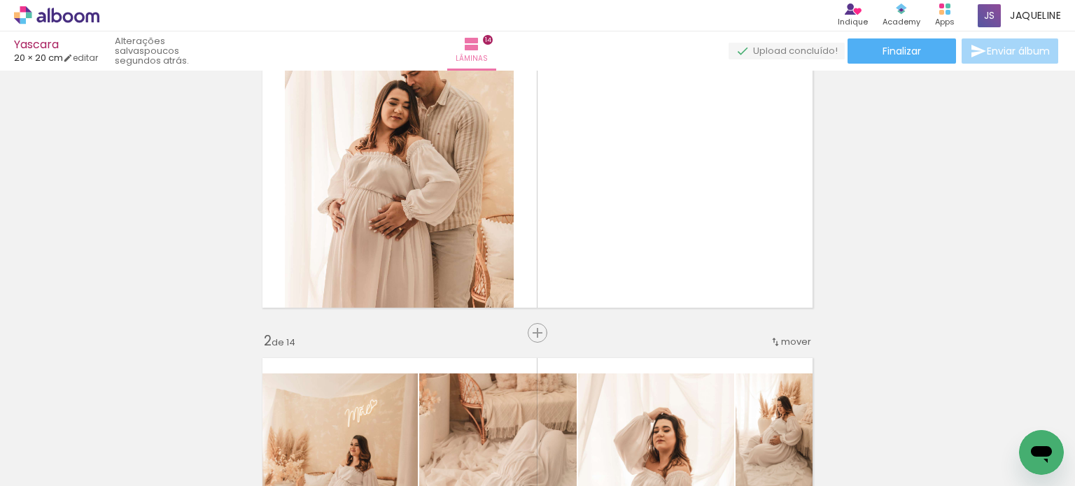
scroll to position [0, 0]
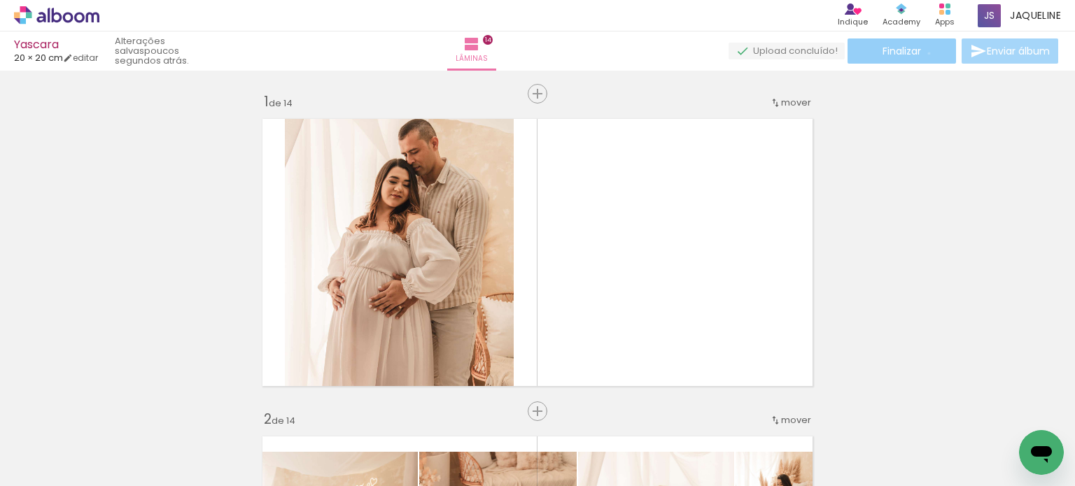
click at [924, 53] on paper-button "Finalizar" at bounding box center [901, 50] width 108 height 25
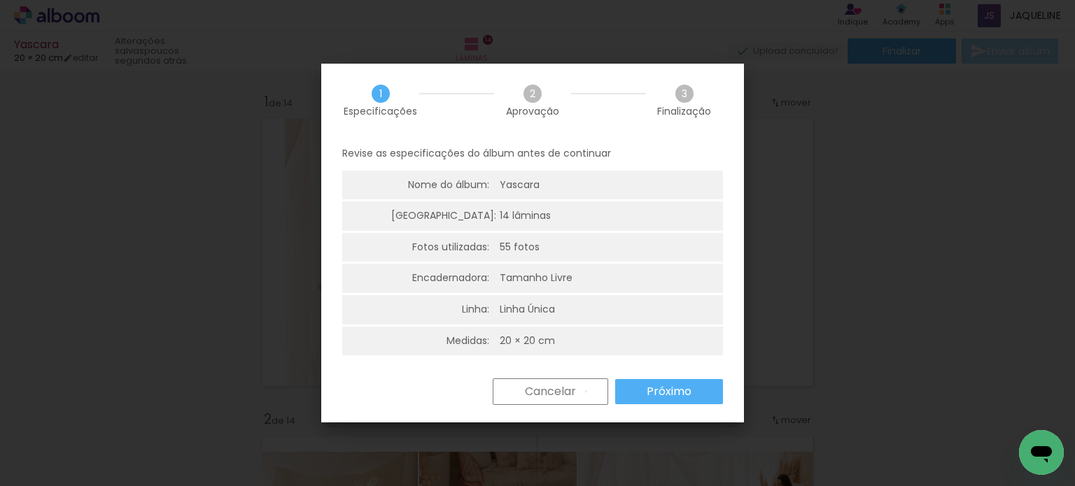
click at [585, 392] on paper-button "Cancelar" at bounding box center [550, 392] width 115 height 27
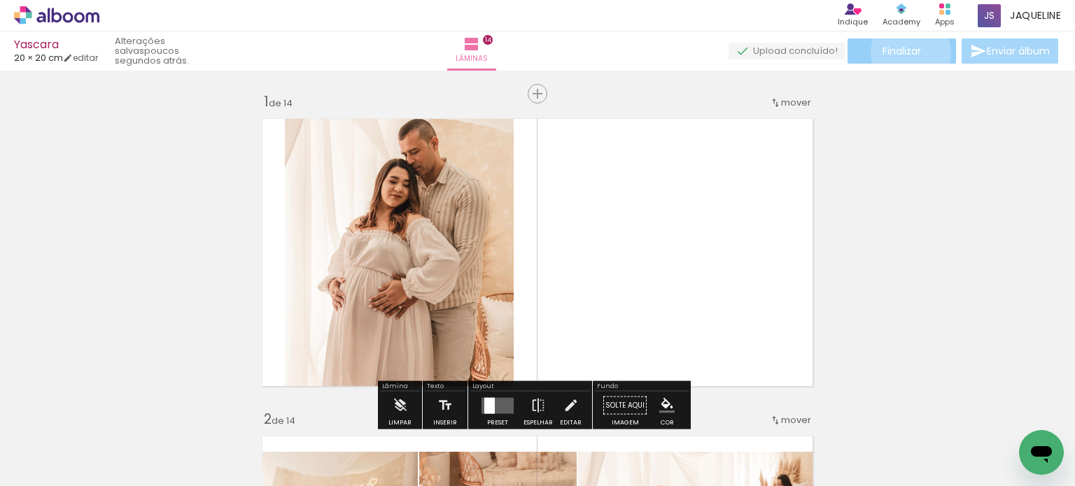
click at [905, 52] on span "Finalizar" at bounding box center [901, 51] width 38 height 10
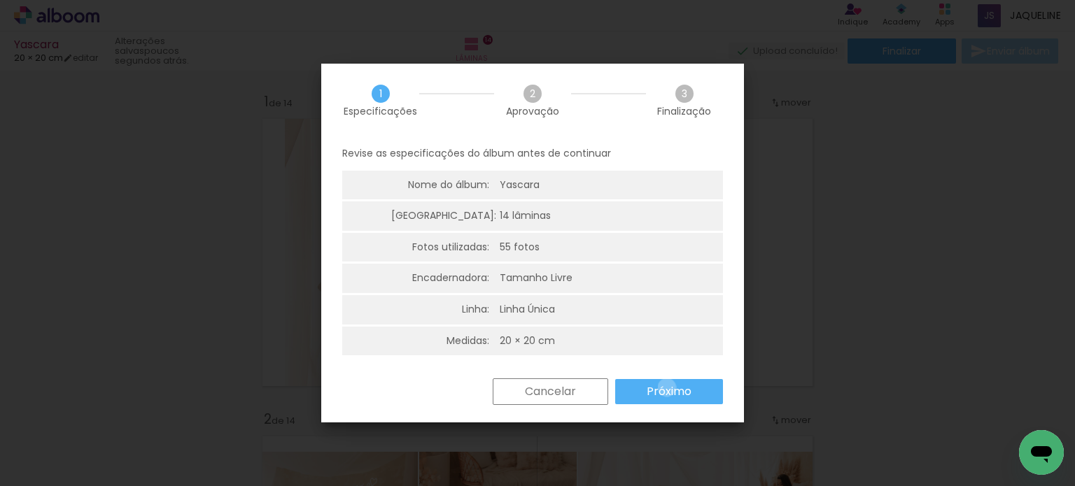
click at [0, 0] on slot "Próximo" at bounding box center [0, 0] width 0 height 0
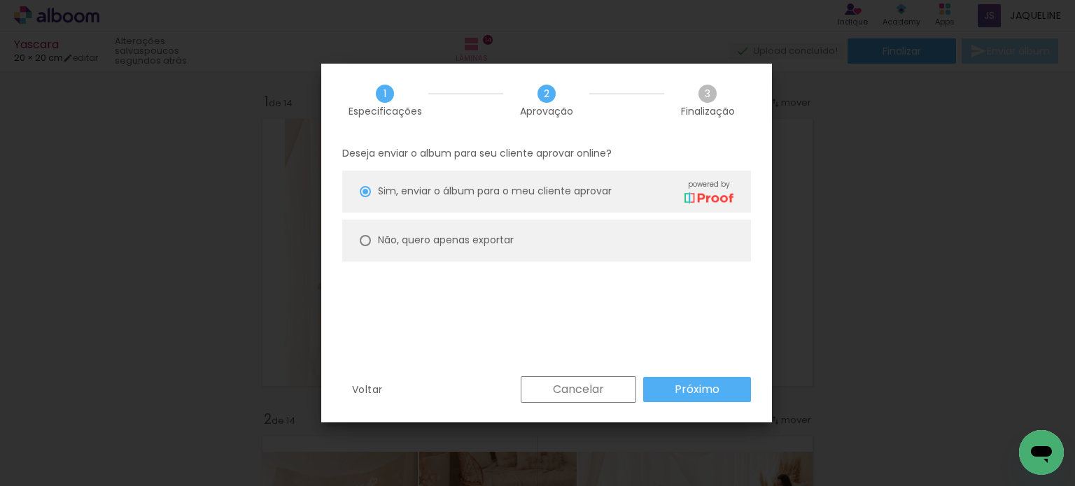
click at [0, 0] on slot "Não, quero apenas exportar" at bounding box center [0, 0] width 0 height 0
type paper-radio-button "on"
click at [0, 0] on slot "Próximo" at bounding box center [0, 0] width 0 height 0
type input "Alta, 300 DPI"
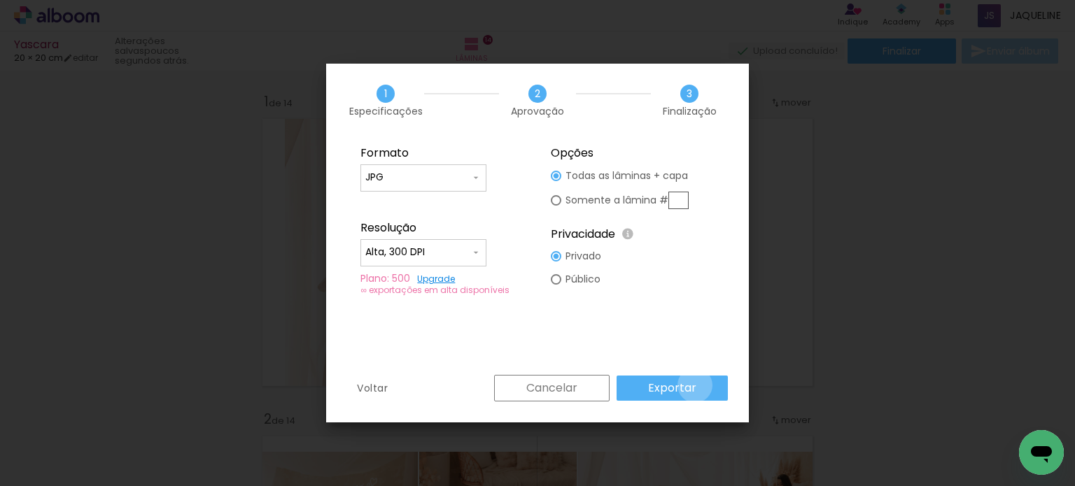
click at [697, 386] on paper-button "Exportar" at bounding box center [671, 388] width 111 height 25
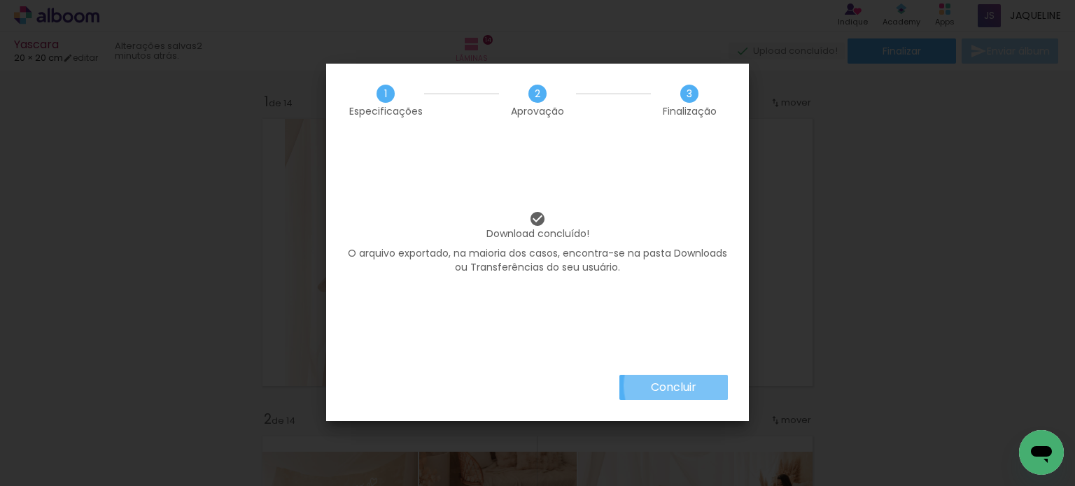
click at [697, 386] on paper-button "Concluir" at bounding box center [673, 387] width 108 height 25
